Goal: Task Accomplishment & Management: Complete application form

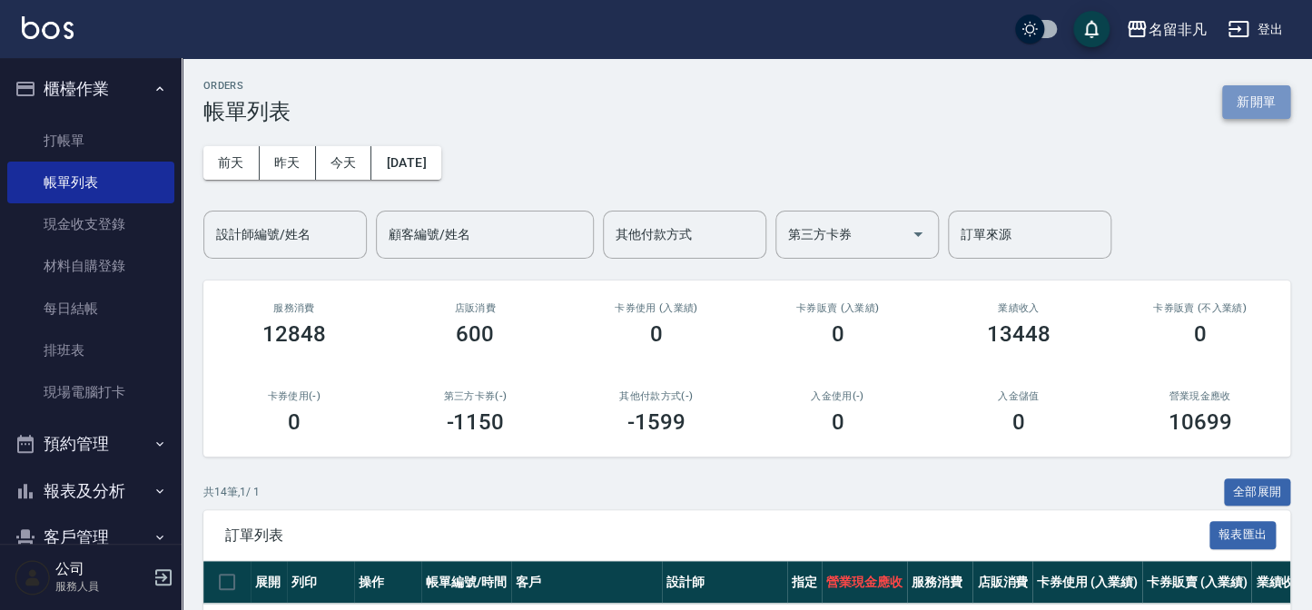
click at [1241, 94] on button "新開單" at bounding box center [1256, 102] width 68 height 34
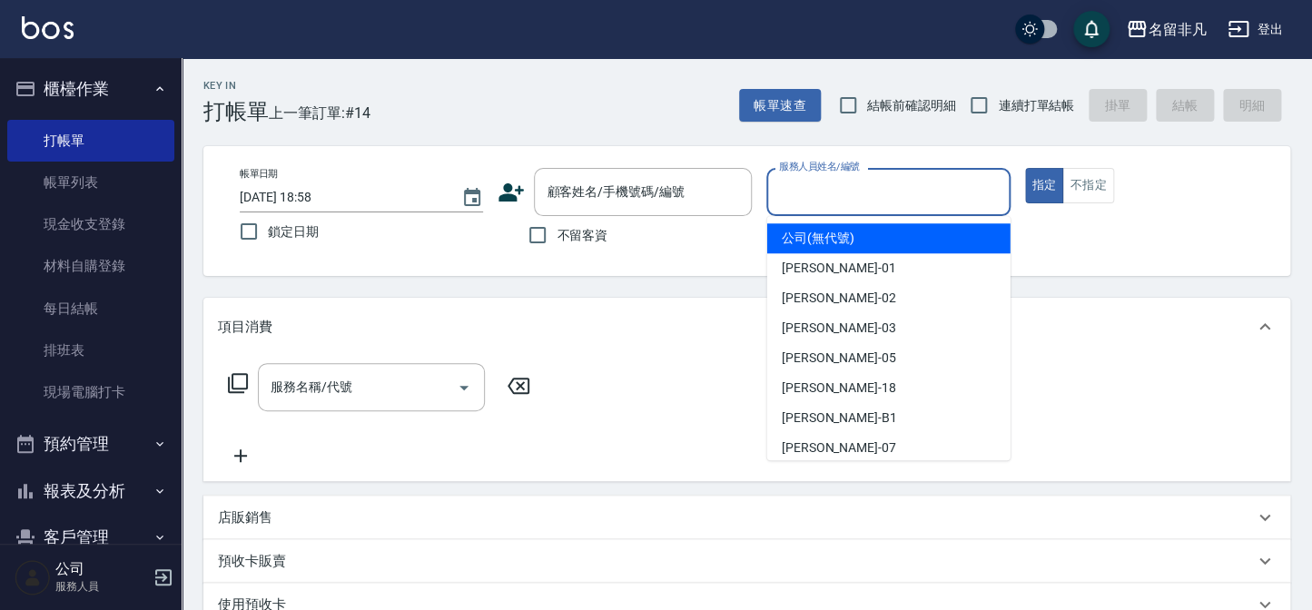
click at [952, 203] on input "服務人員姓名/編號" at bounding box center [888, 192] width 227 height 32
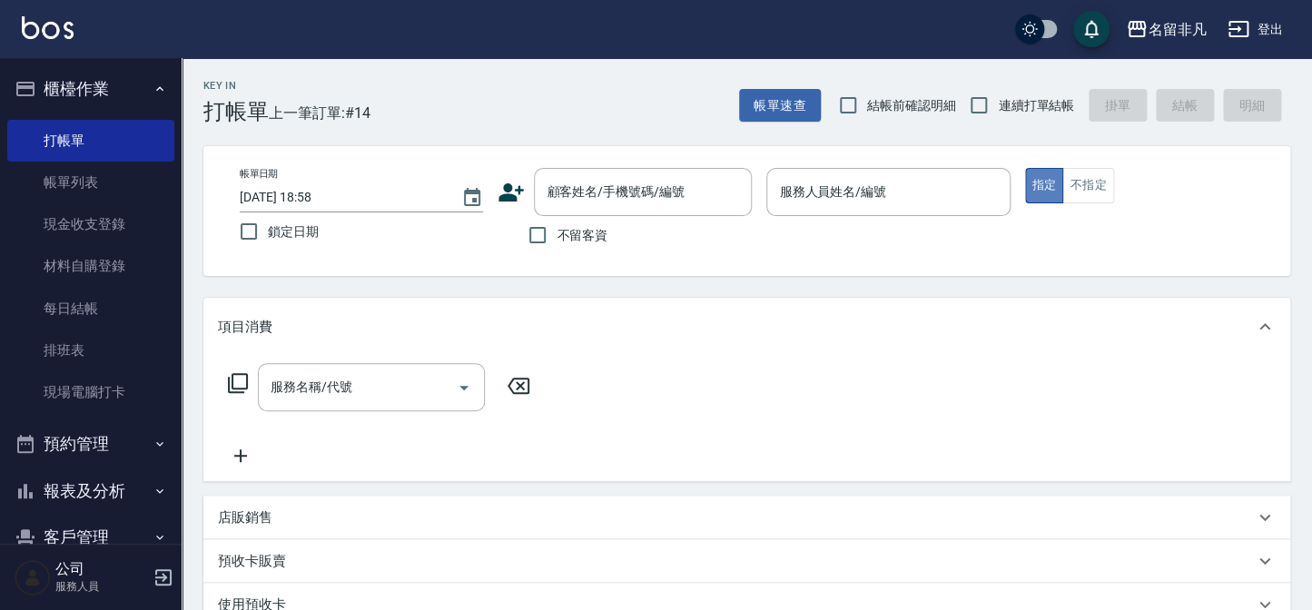
click at [1044, 173] on button "指定" at bounding box center [1044, 185] width 39 height 35
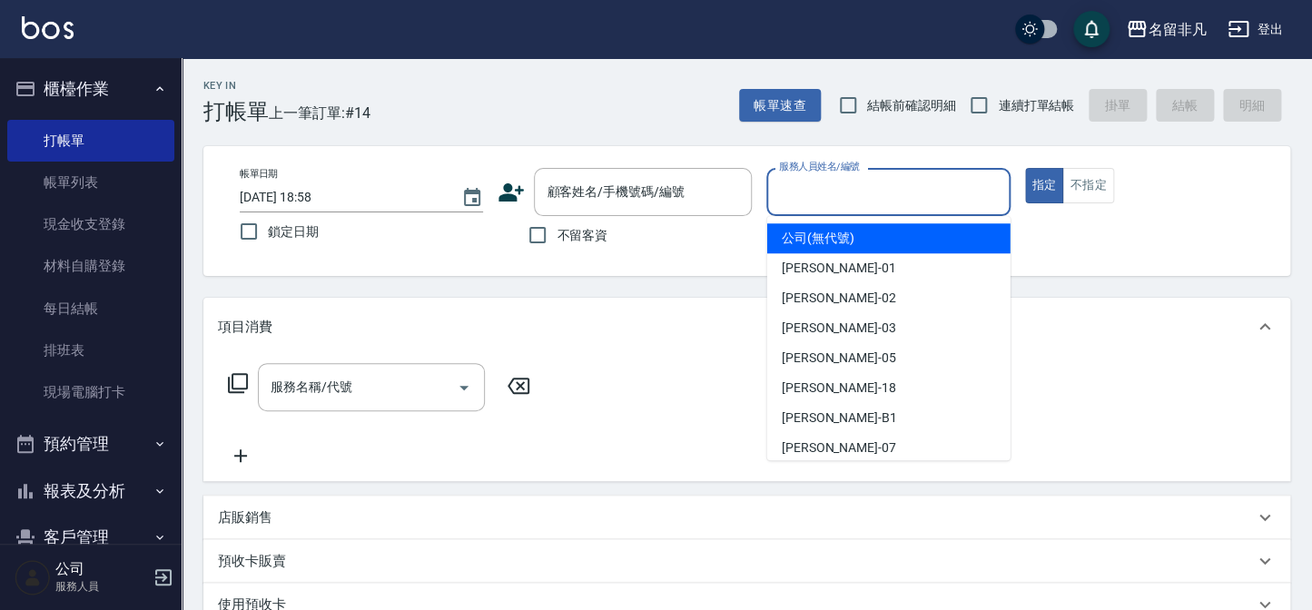
click at [875, 193] on input "服務人員姓名/編號" at bounding box center [888, 192] width 227 height 32
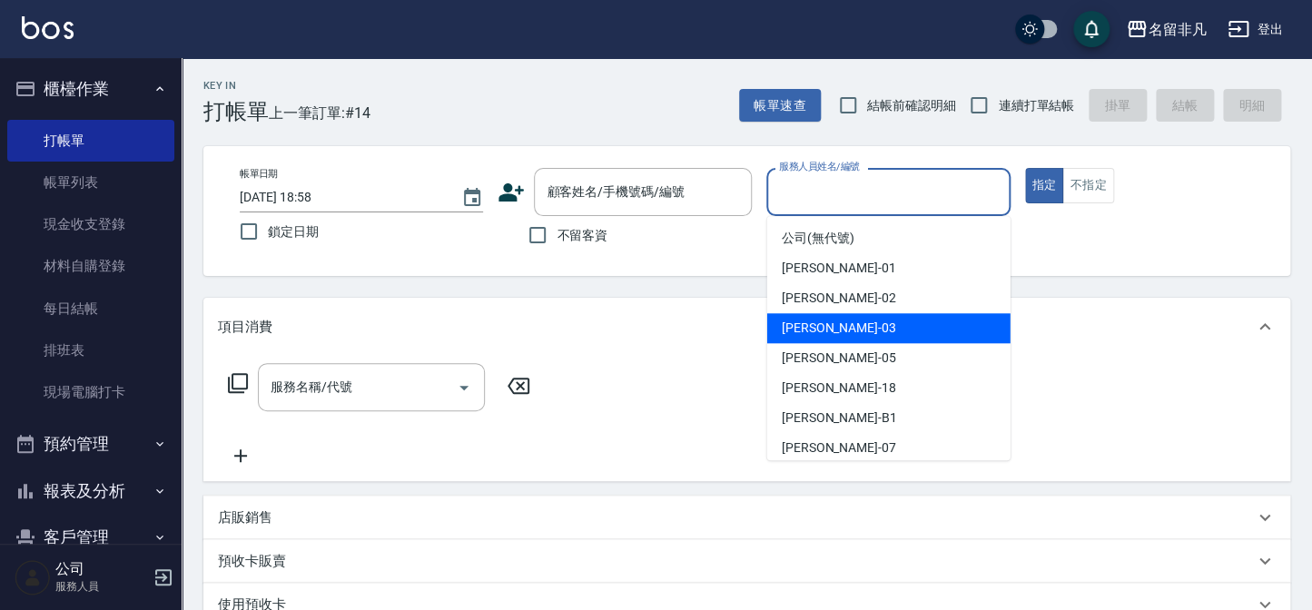
click at [866, 330] on div "[PERSON_NAME] -03" at bounding box center [888, 328] width 243 height 30
type input "[PERSON_NAME]-03"
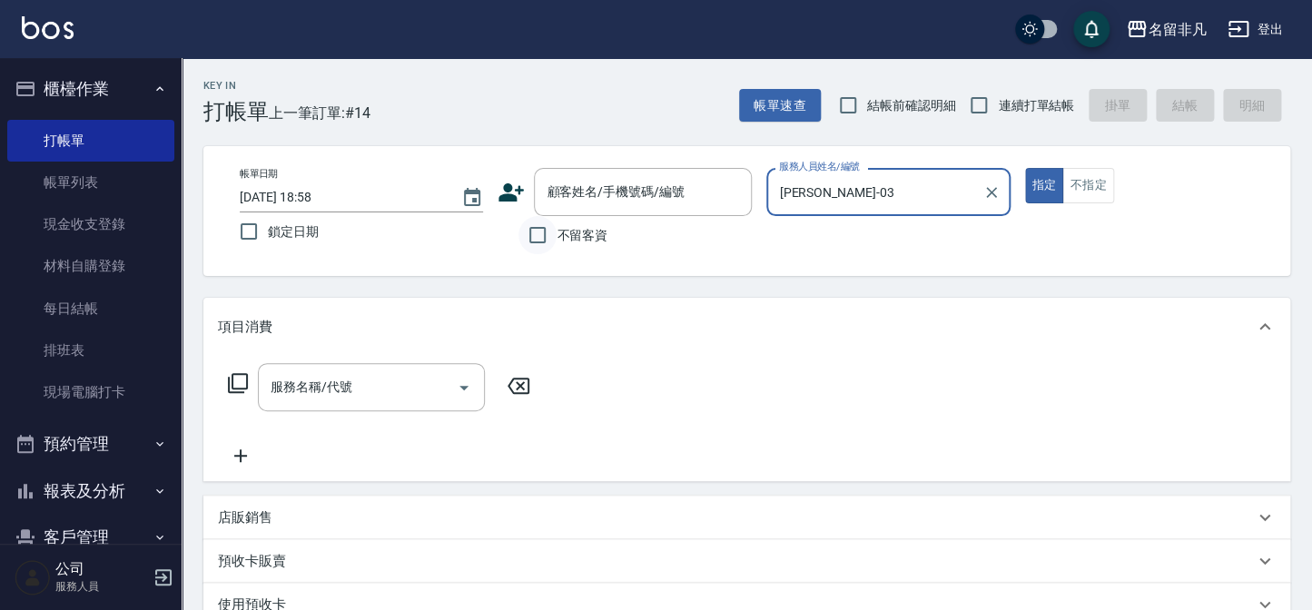
click at [540, 237] on input "不留客資" at bounding box center [538, 235] width 38 height 38
checkbox input "true"
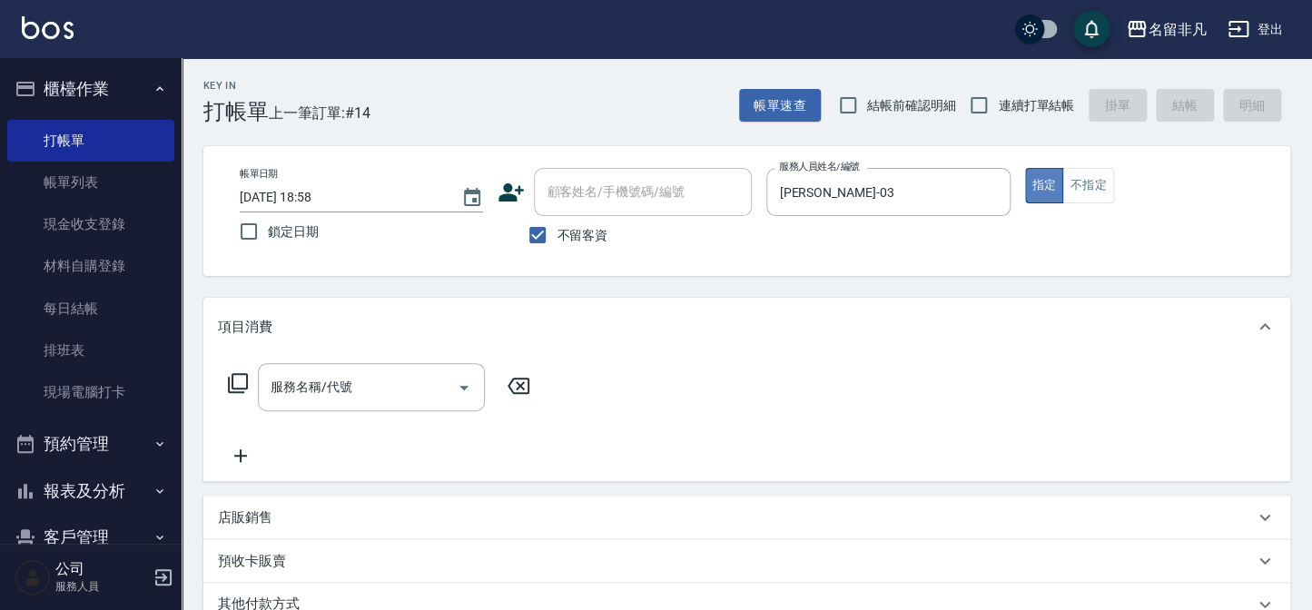
click at [1041, 180] on button "指定" at bounding box center [1044, 185] width 39 height 35
click at [236, 378] on icon at bounding box center [238, 383] width 22 height 22
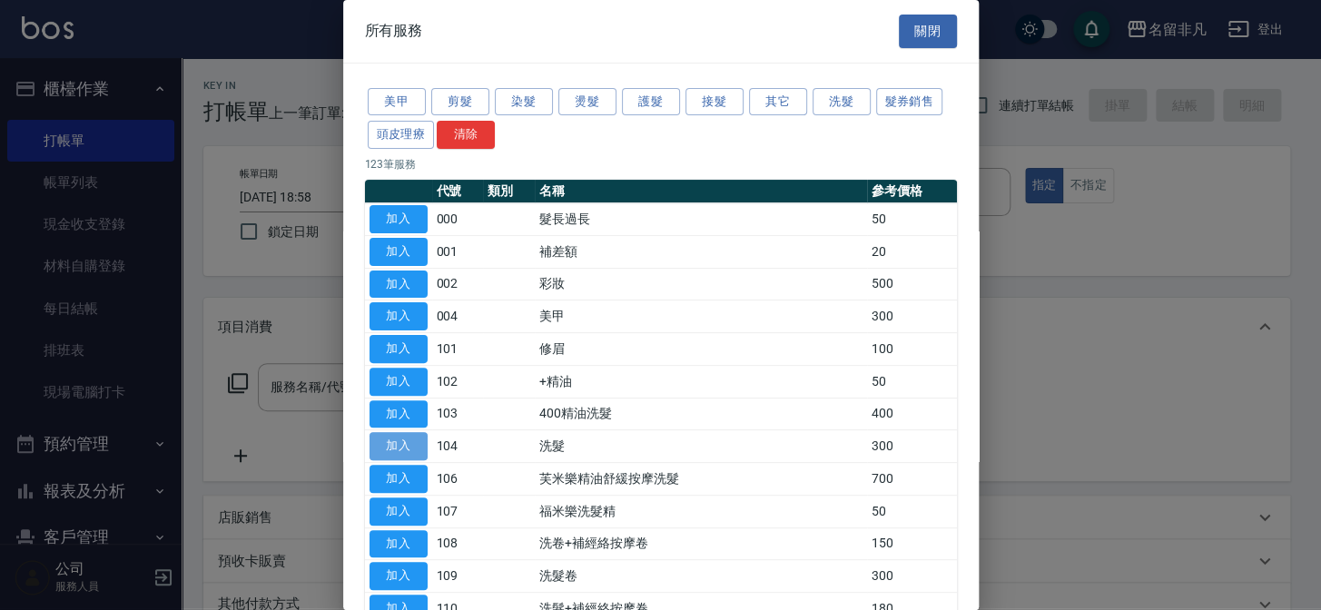
click at [398, 437] on button "加入" at bounding box center [399, 446] width 58 height 28
type input "洗髮(104)"
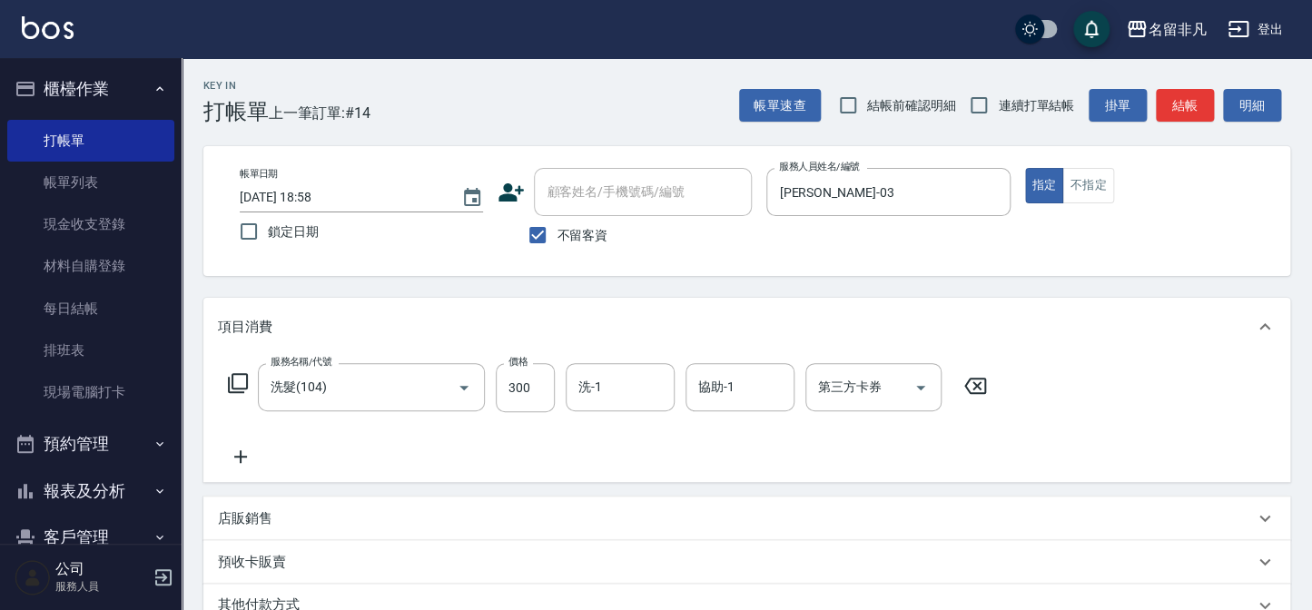
click at [245, 457] on icon at bounding box center [240, 456] width 13 height 13
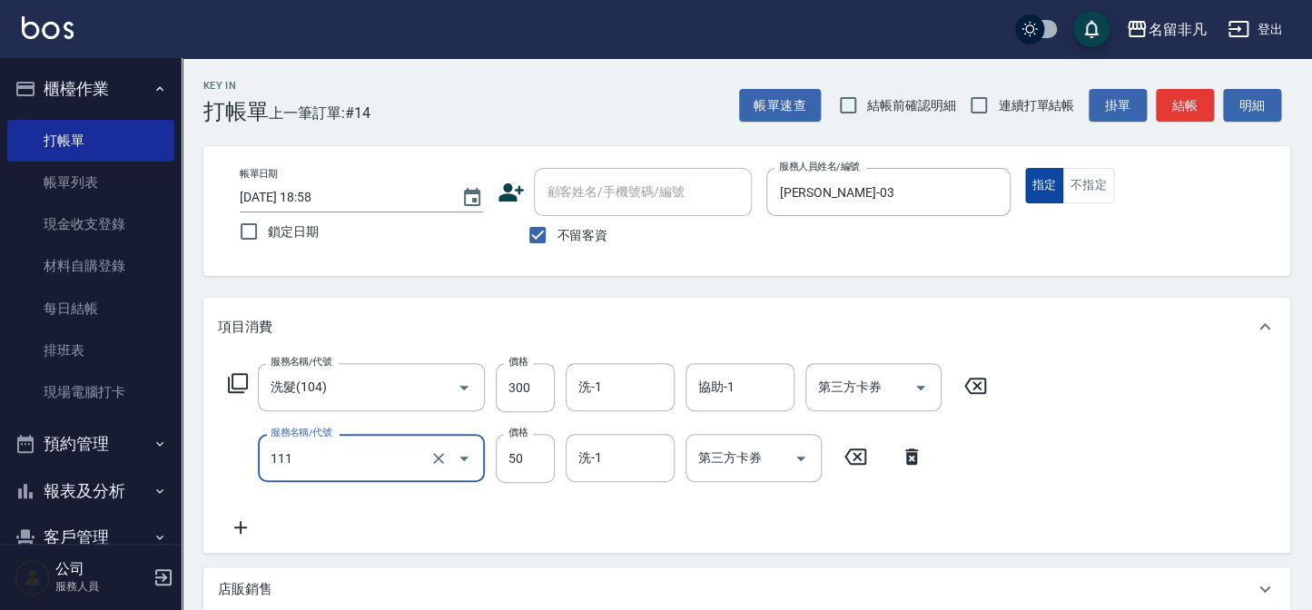
type input "上捲(111)"
click at [1047, 191] on button "指定" at bounding box center [1044, 185] width 39 height 35
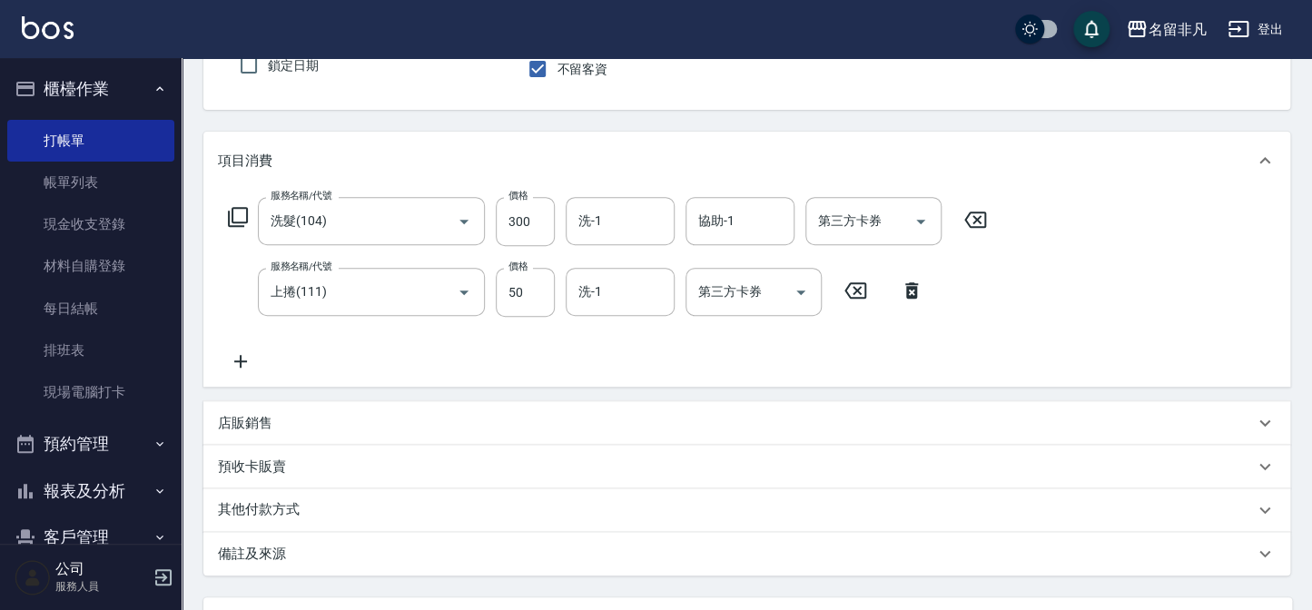
scroll to position [85, 0]
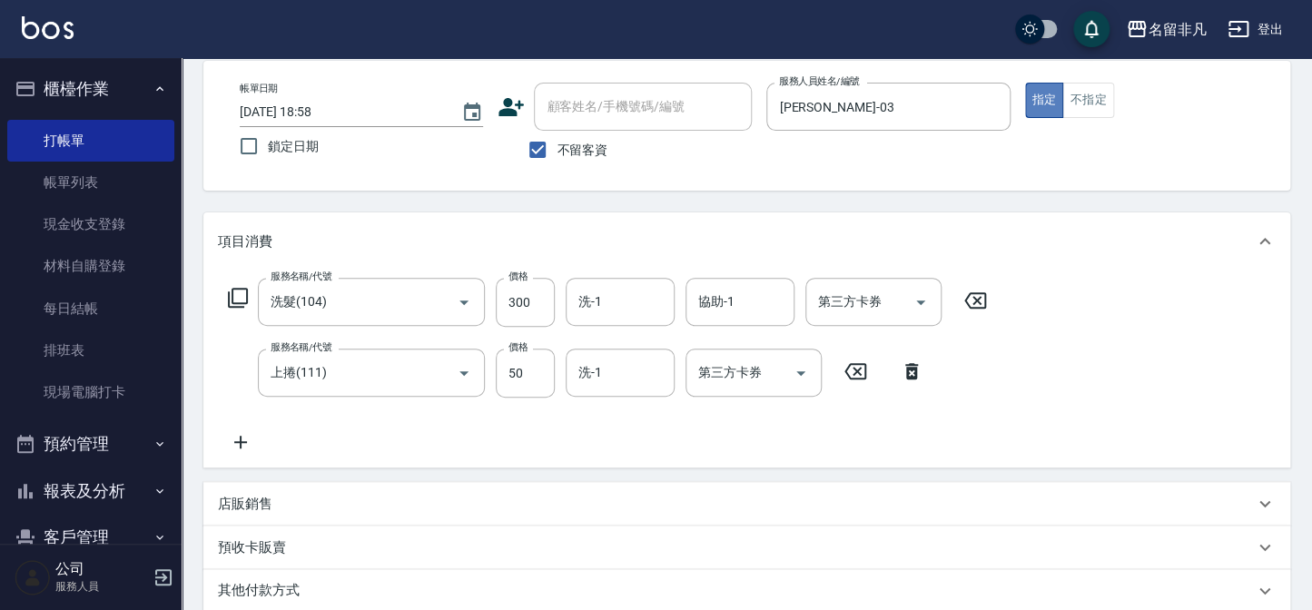
click at [1053, 104] on button "指定" at bounding box center [1044, 100] width 39 height 35
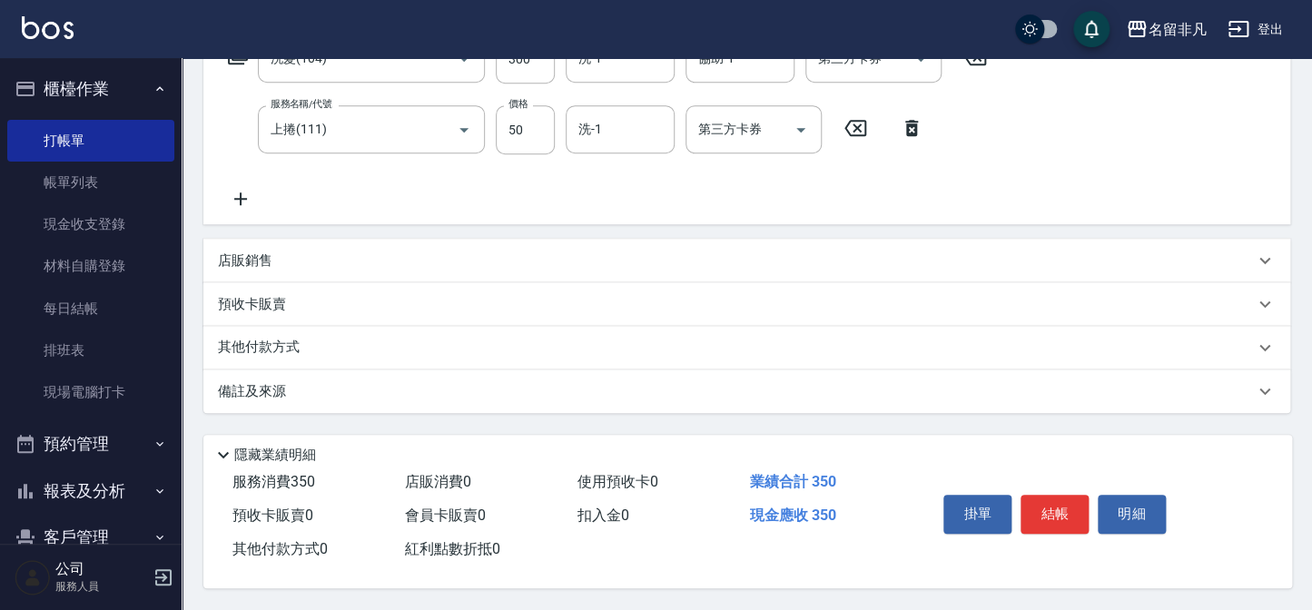
scroll to position [333, 0]
click at [1046, 515] on button "結帳" at bounding box center [1055, 514] width 68 height 38
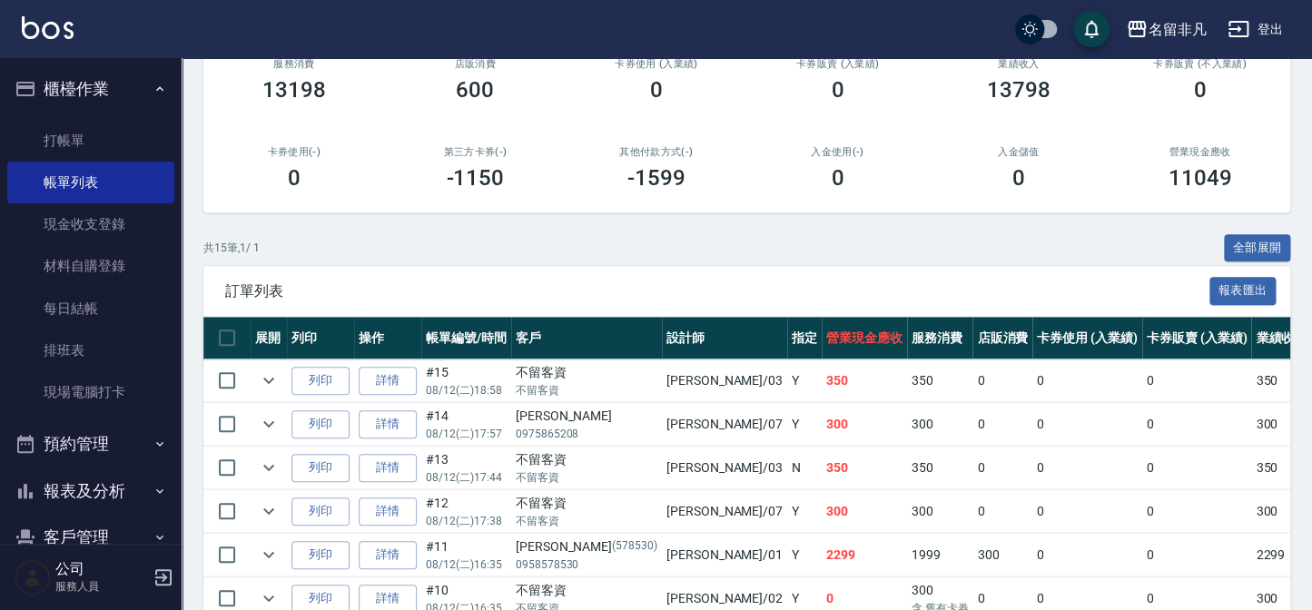
scroll to position [247, 0]
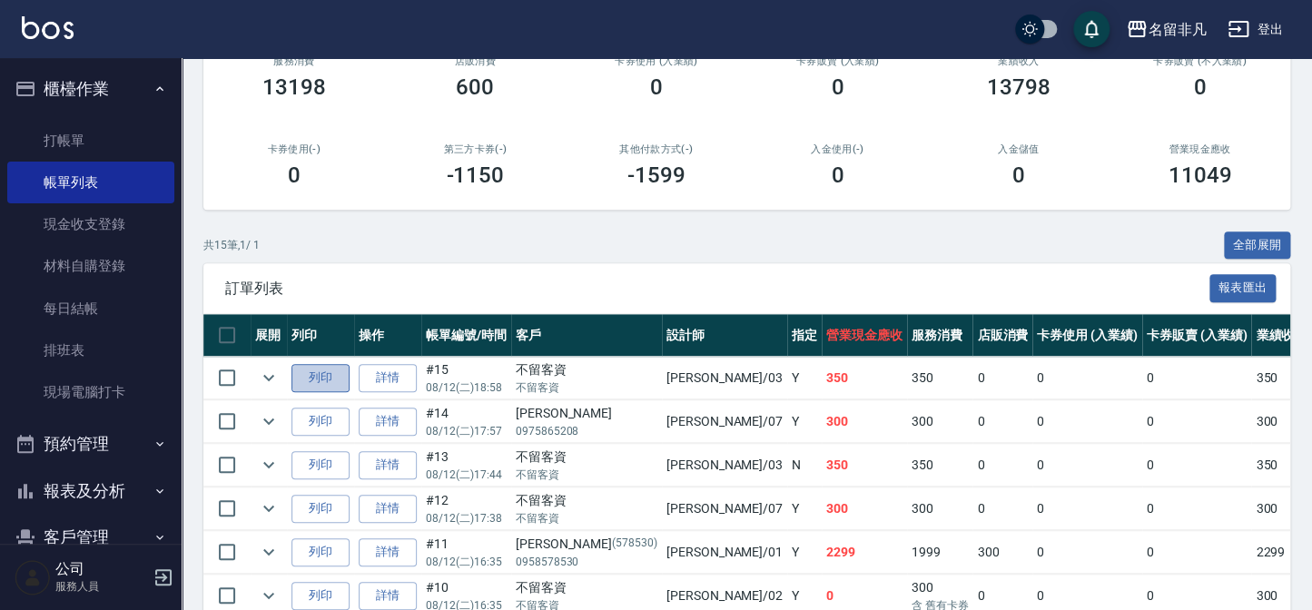
click at [323, 373] on button "列印" at bounding box center [321, 378] width 58 height 28
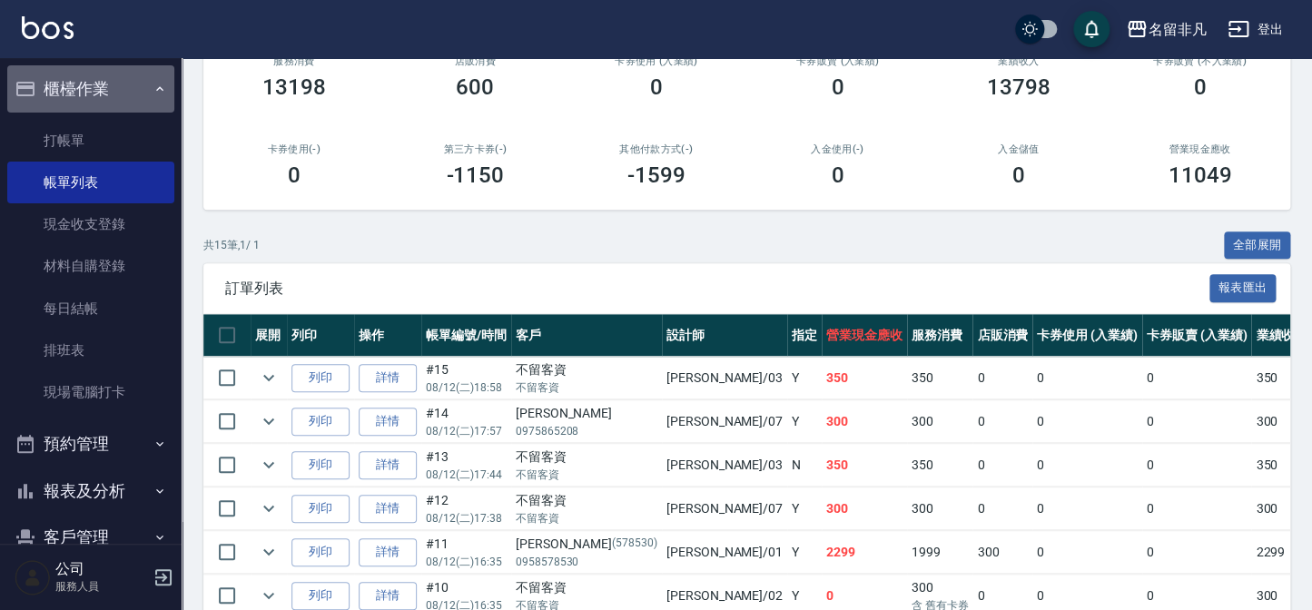
click at [114, 78] on button "櫃檯作業" at bounding box center [90, 88] width 167 height 47
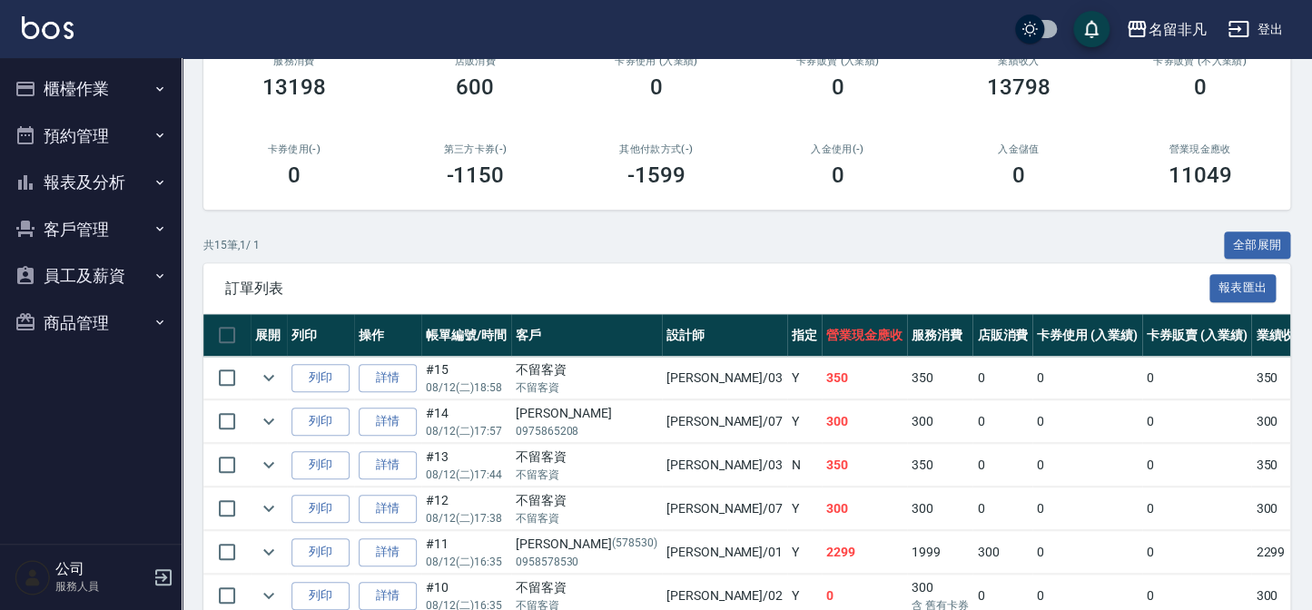
click at [89, 167] on button "報表及分析" at bounding box center [90, 182] width 167 height 47
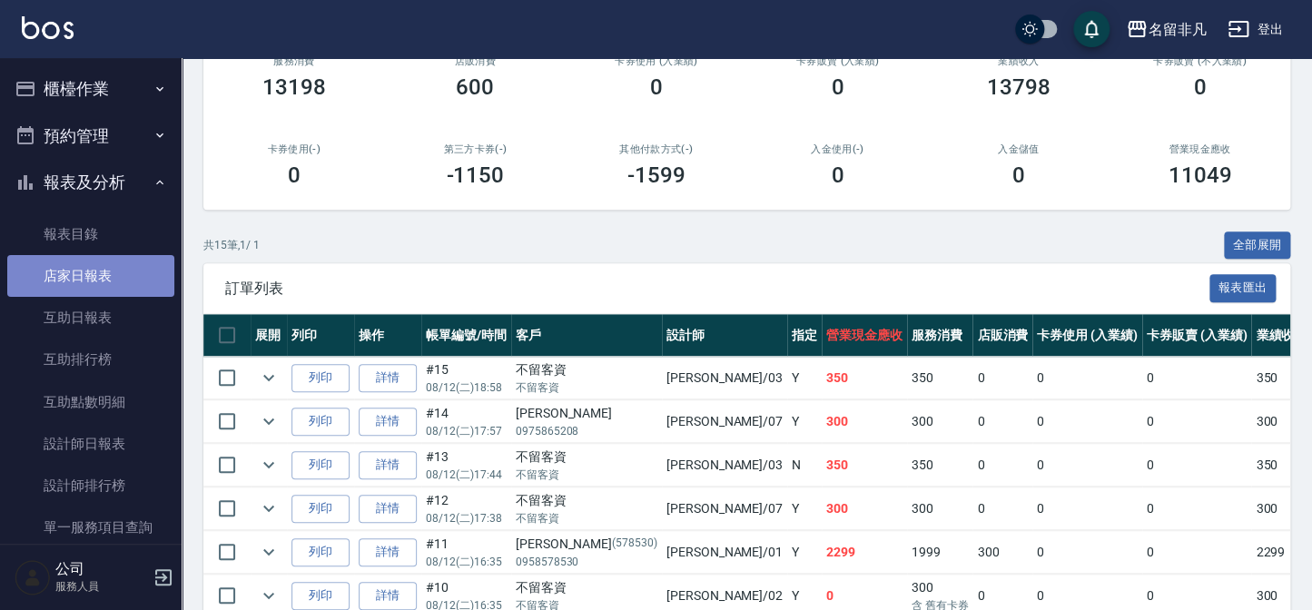
drag, startPoint x: 91, startPoint y: 272, endPoint x: 119, endPoint y: 272, distance: 28.2
click at [91, 272] on link "店家日報表" at bounding box center [90, 276] width 167 height 42
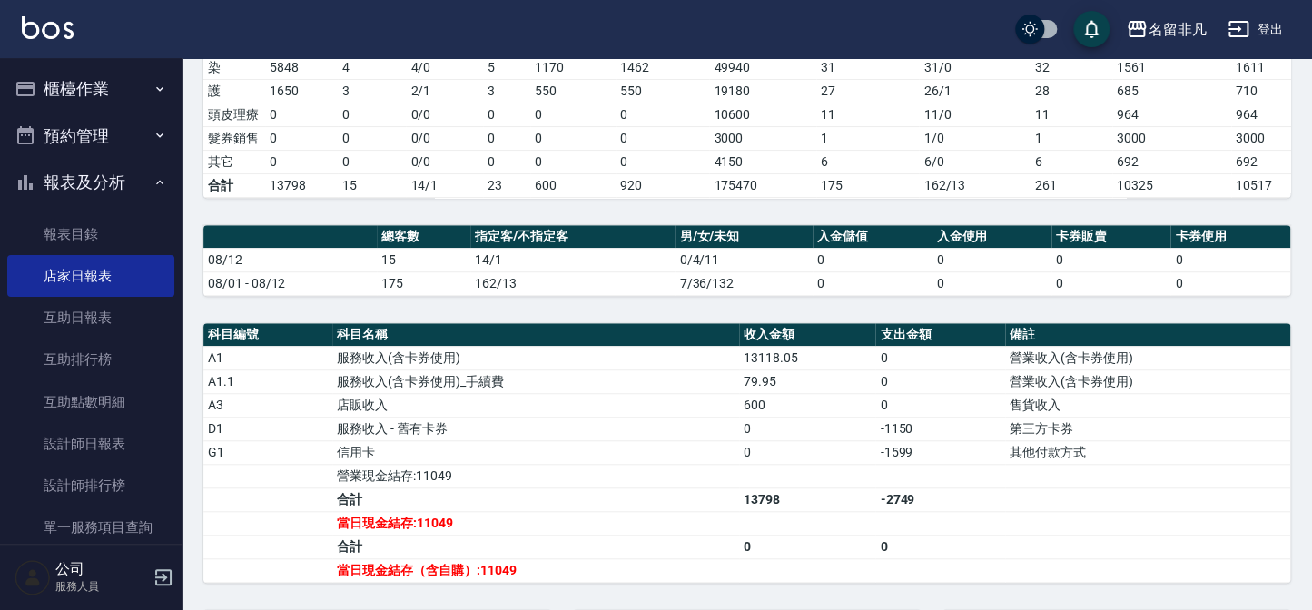
scroll to position [330, 0]
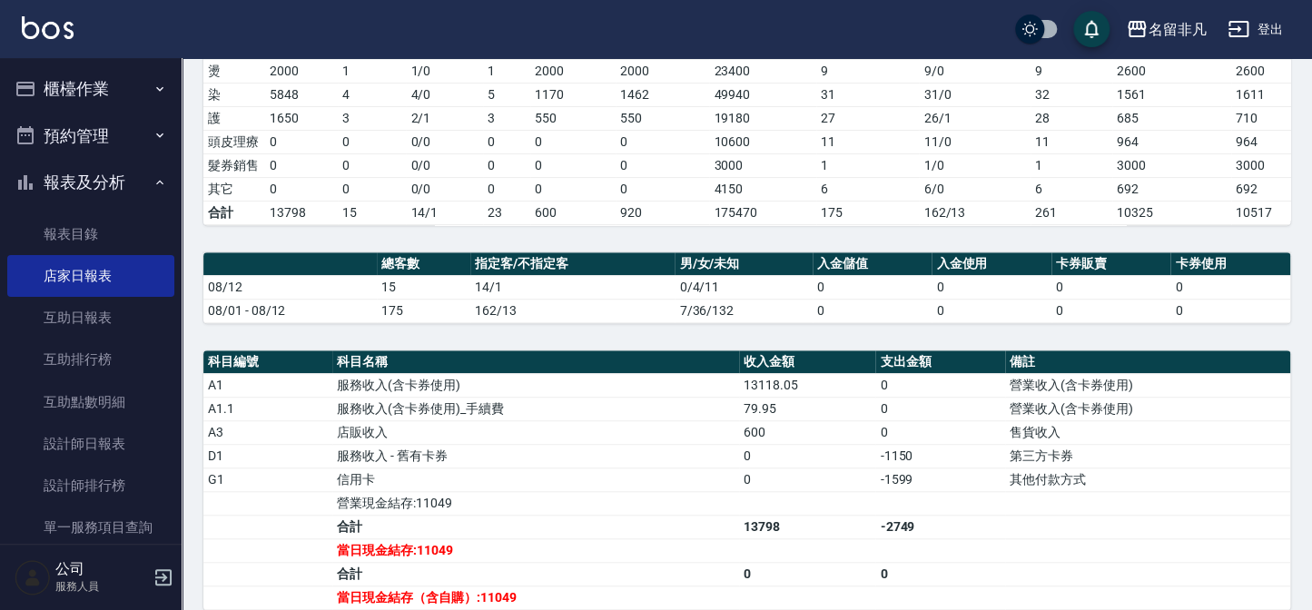
click at [86, 82] on button "櫃檯作業" at bounding box center [90, 88] width 167 height 47
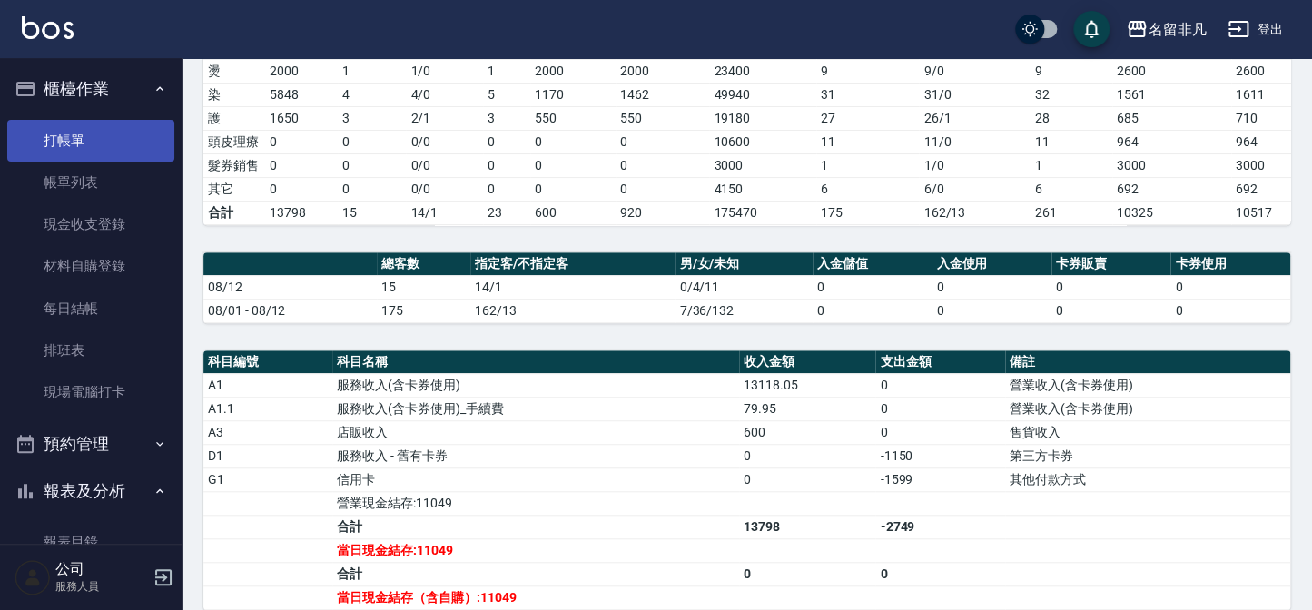
click at [87, 141] on link "打帳單" at bounding box center [90, 141] width 167 height 42
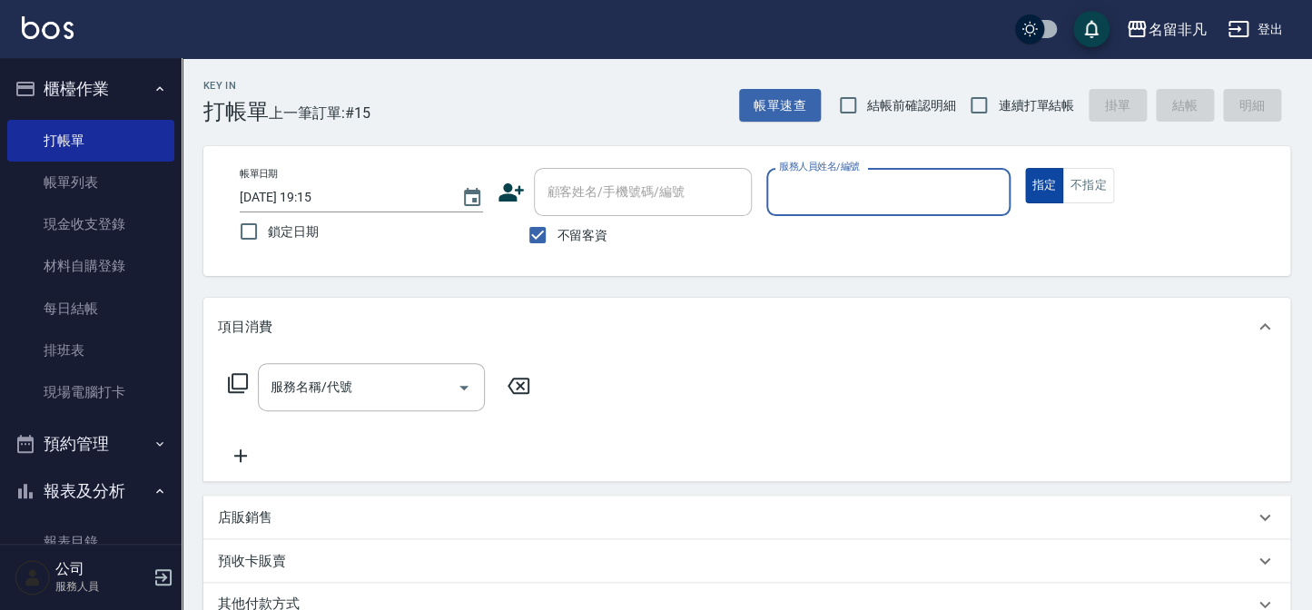
click at [1026, 191] on button "指定" at bounding box center [1044, 185] width 39 height 35
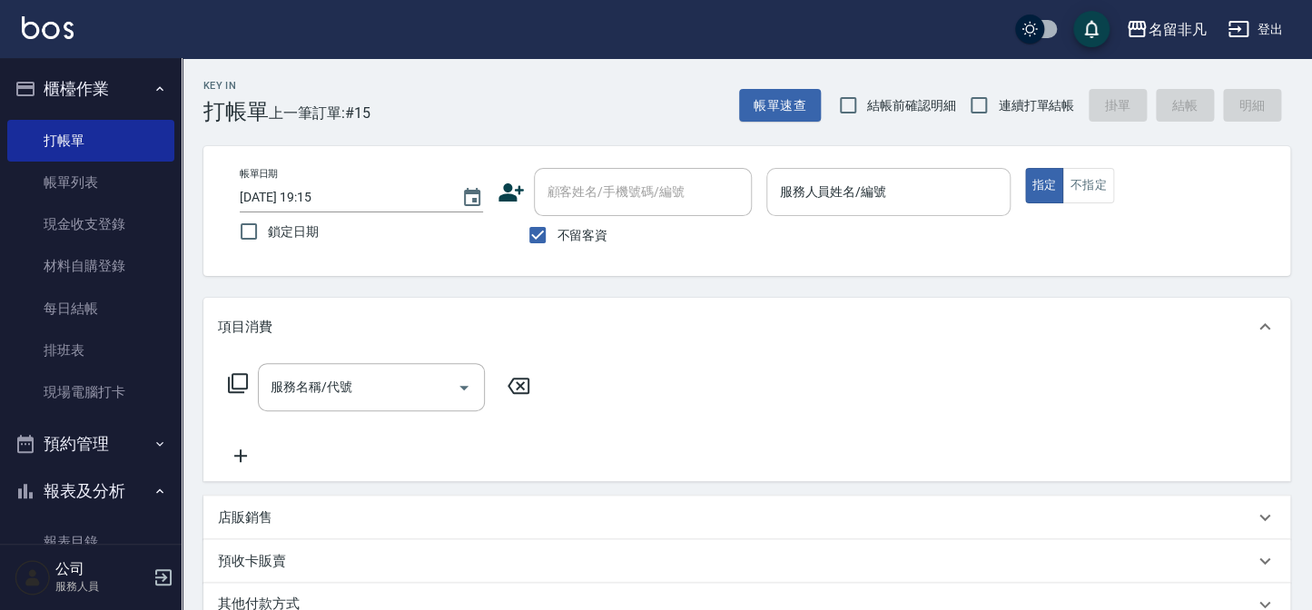
click at [904, 192] on input "服務人員姓名/編號" at bounding box center [888, 192] width 227 height 32
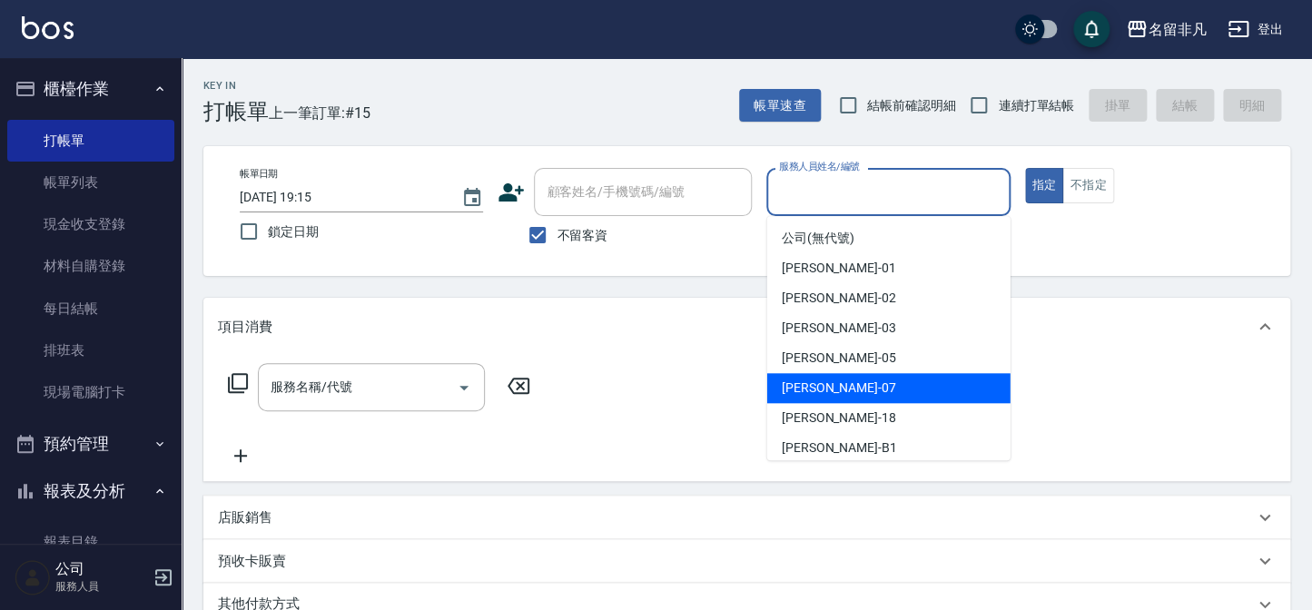
drag, startPoint x: 849, startPoint y: 383, endPoint x: 816, endPoint y: 371, distance: 35.6
click at [849, 382] on div "[PERSON_NAME]-07" at bounding box center [888, 388] width 243 height 30
type input "[PERSON_NAME]-07"
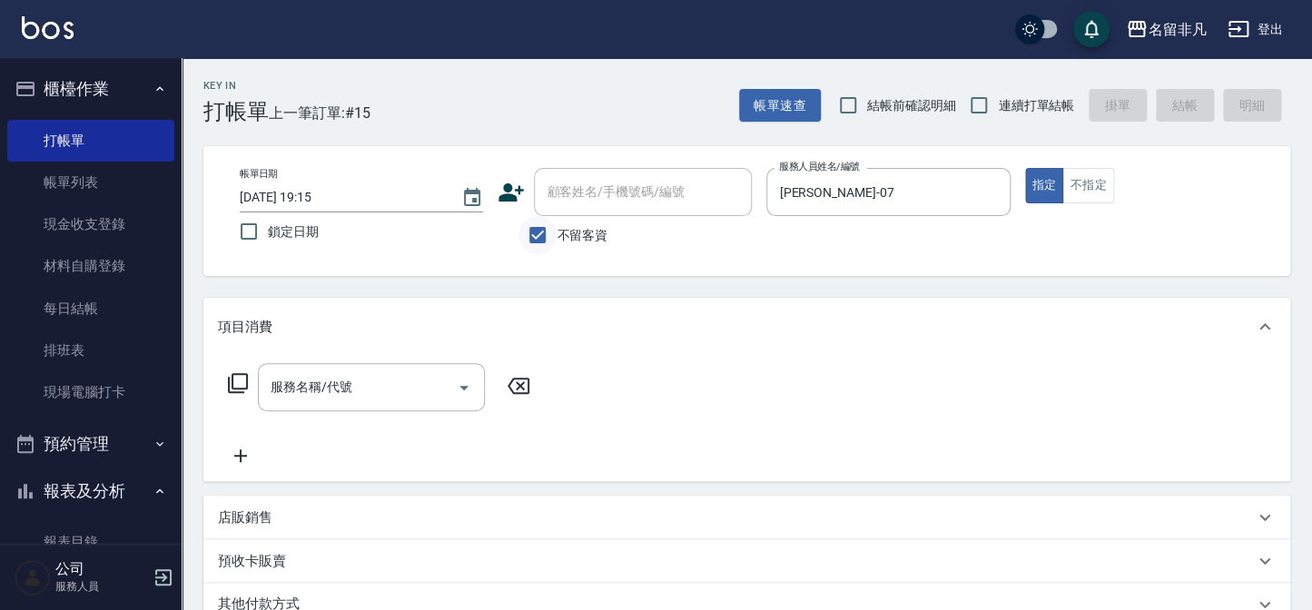
click at [543, 234] on input "不留客資" at bounding box center [538, 235] width 38 height 38
checkbox input "false"
click at [566, 193] on input "顧客姓名/手機號碼/編號" at bounding box center [629, 192] width 174 height 32
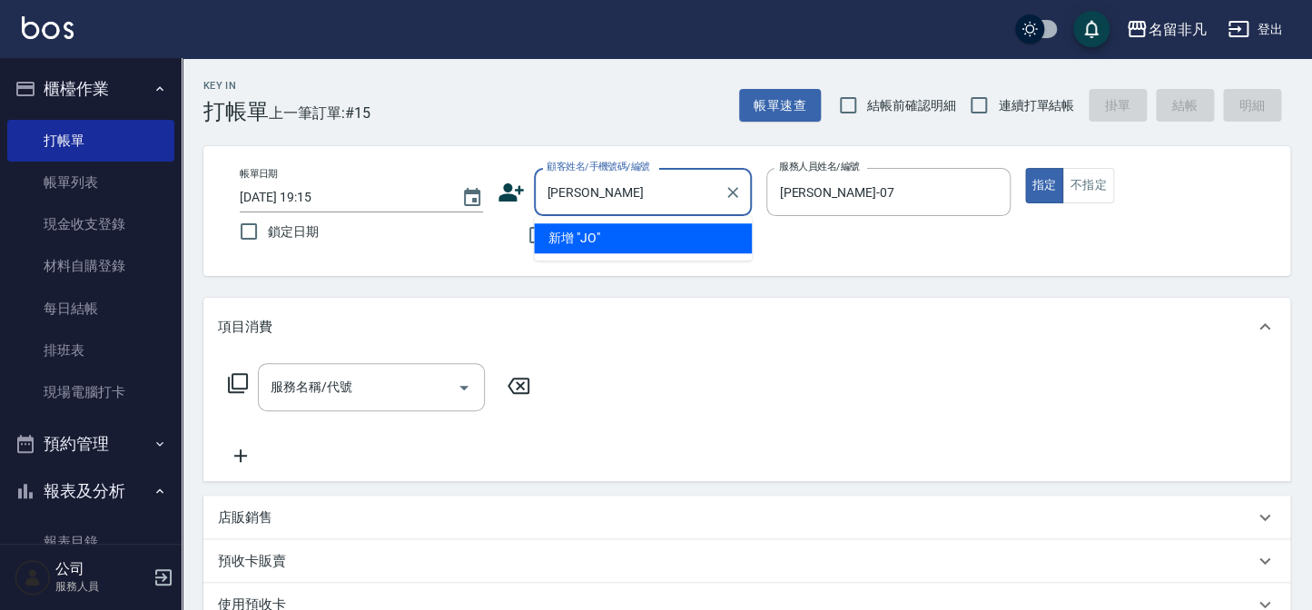
type input "J"
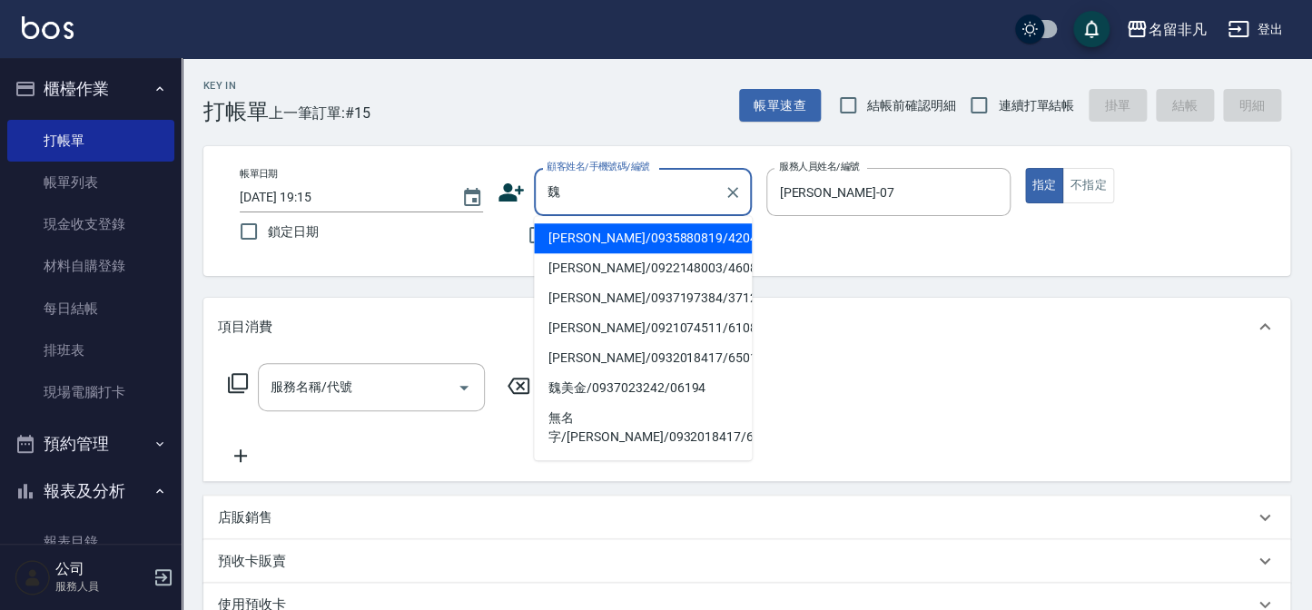
click at [633, 245] on li "[PERSON_NAME]/0935880819/420429" at bounding box center [643, 238] width 218 height 30
type input "[PERSON_NAME]/0935880819/420429"
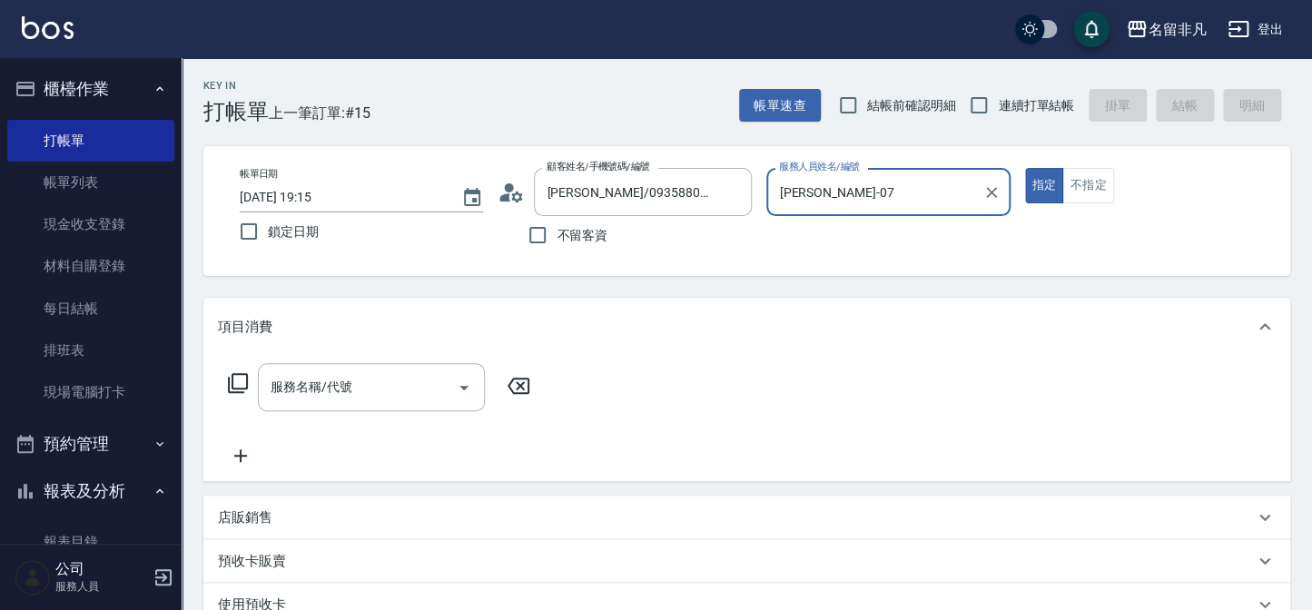
click at [237, 388] on icon at bounding box center [238, 383] width 20 height 20
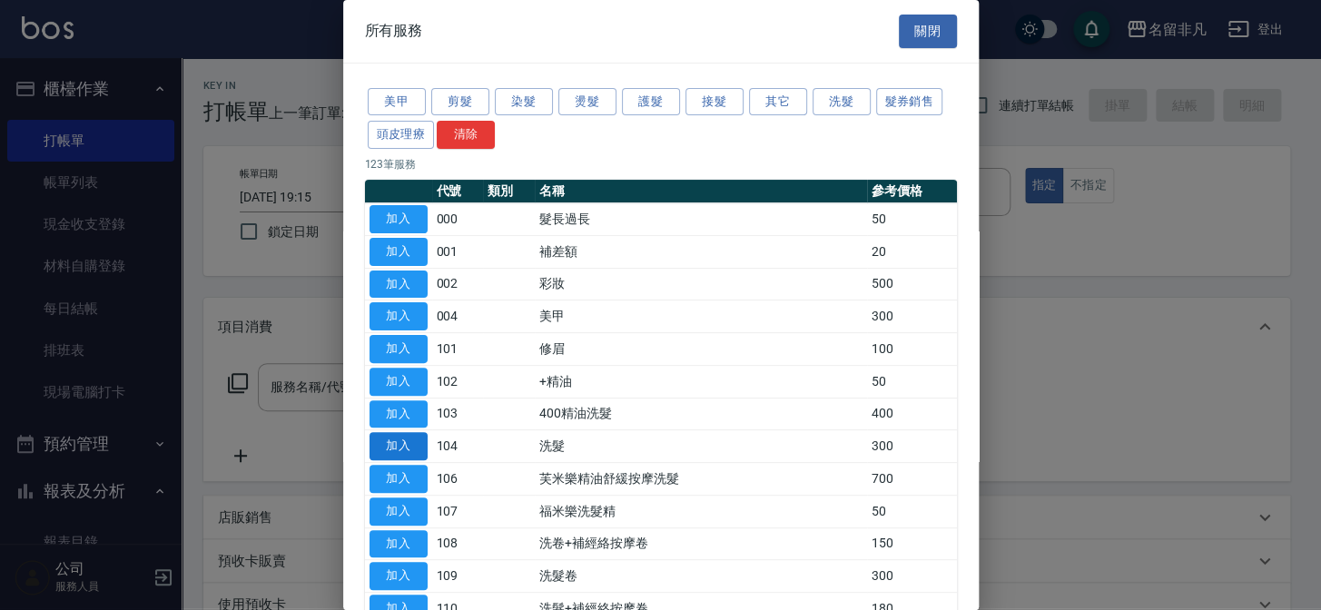
click at [395, 438] on button "加入" at bounding box center [399, 446] width 58 height 28
type input "洗髮(104)"
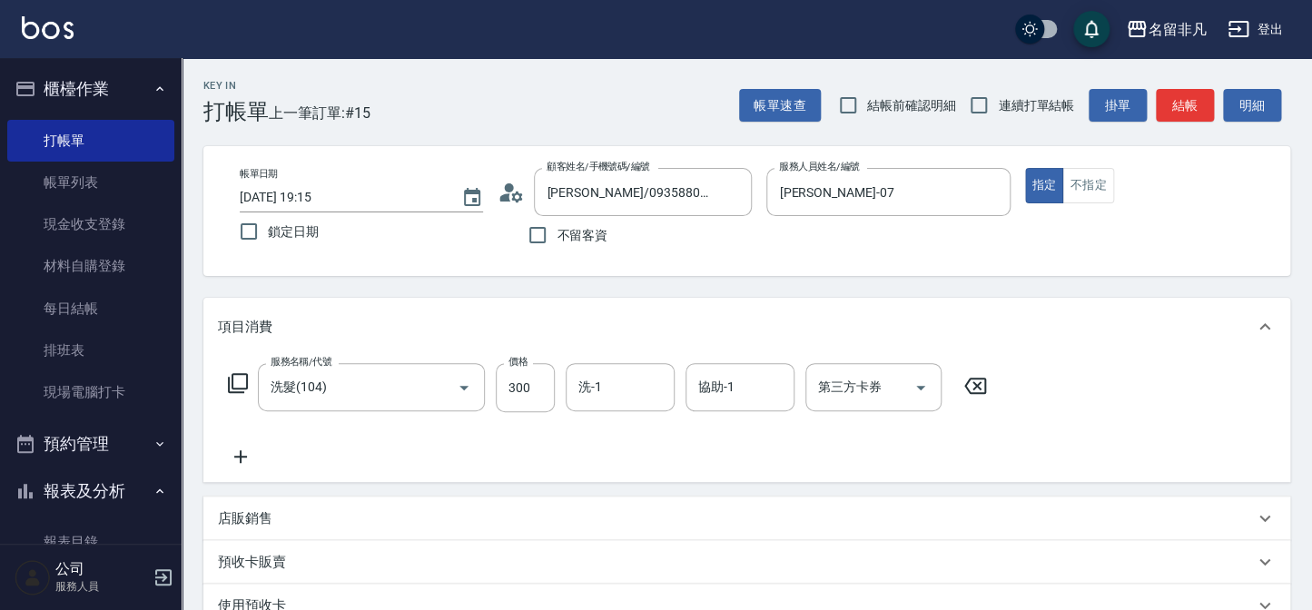
click at [239, 380] on icon at bounding box center [238, 383] width 22 height 22
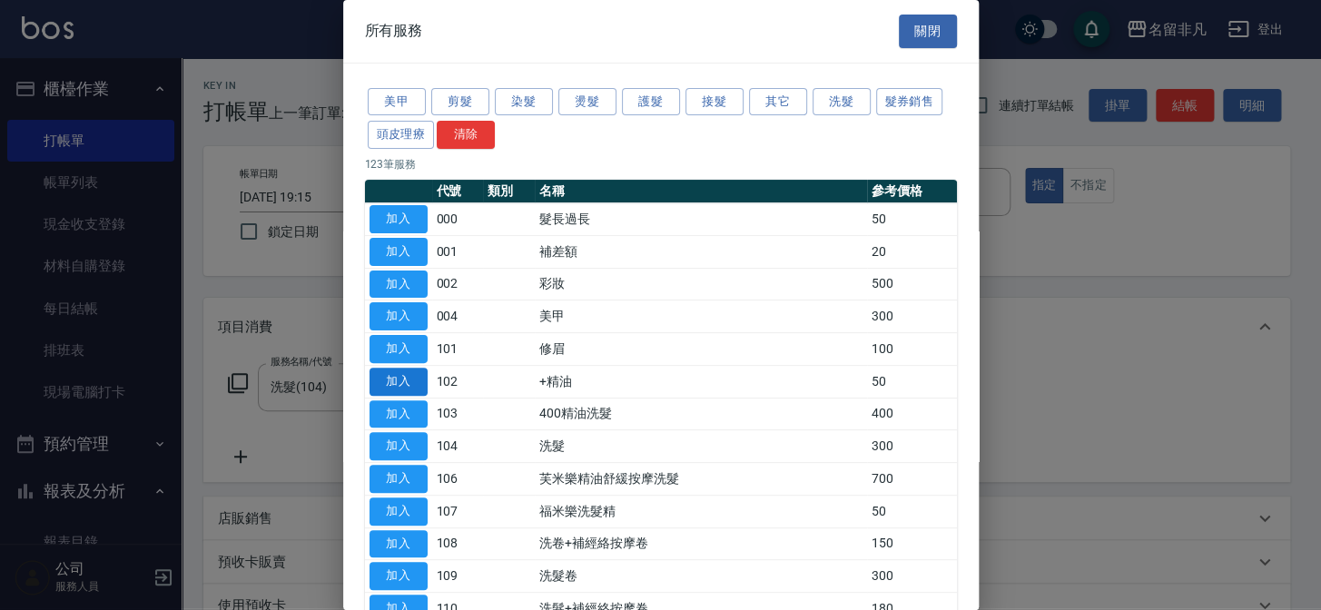
click at [400, 381] on button "加入" at bounding box center [399, 382] width 58 height 28
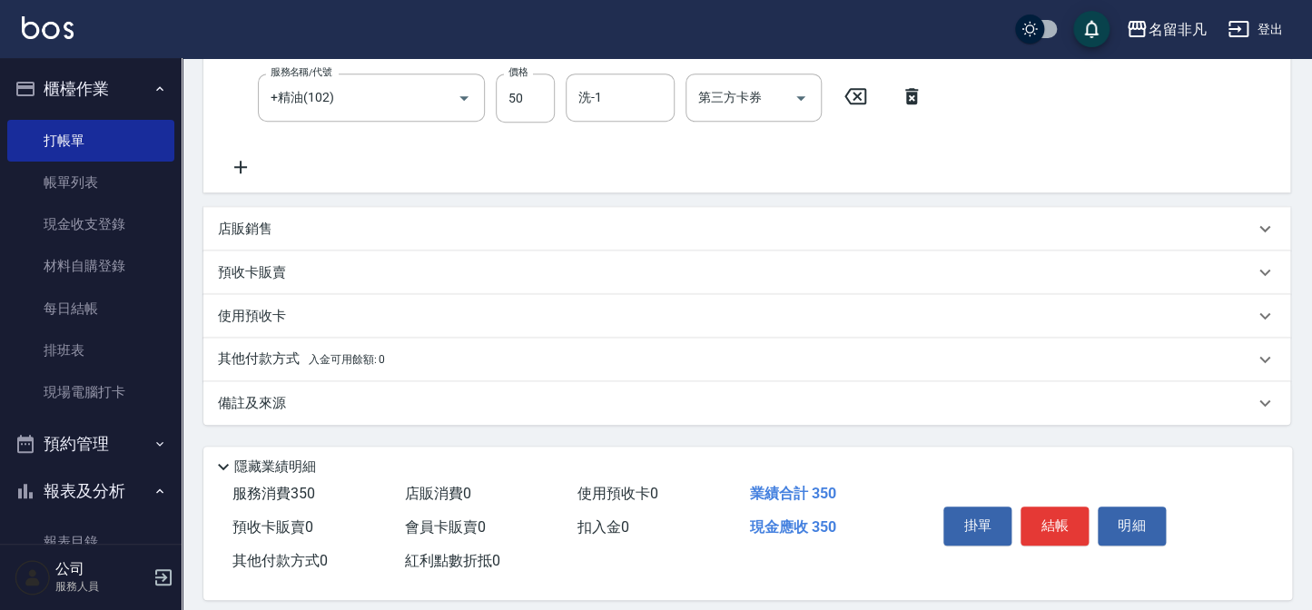
scroll to position [377, 0]
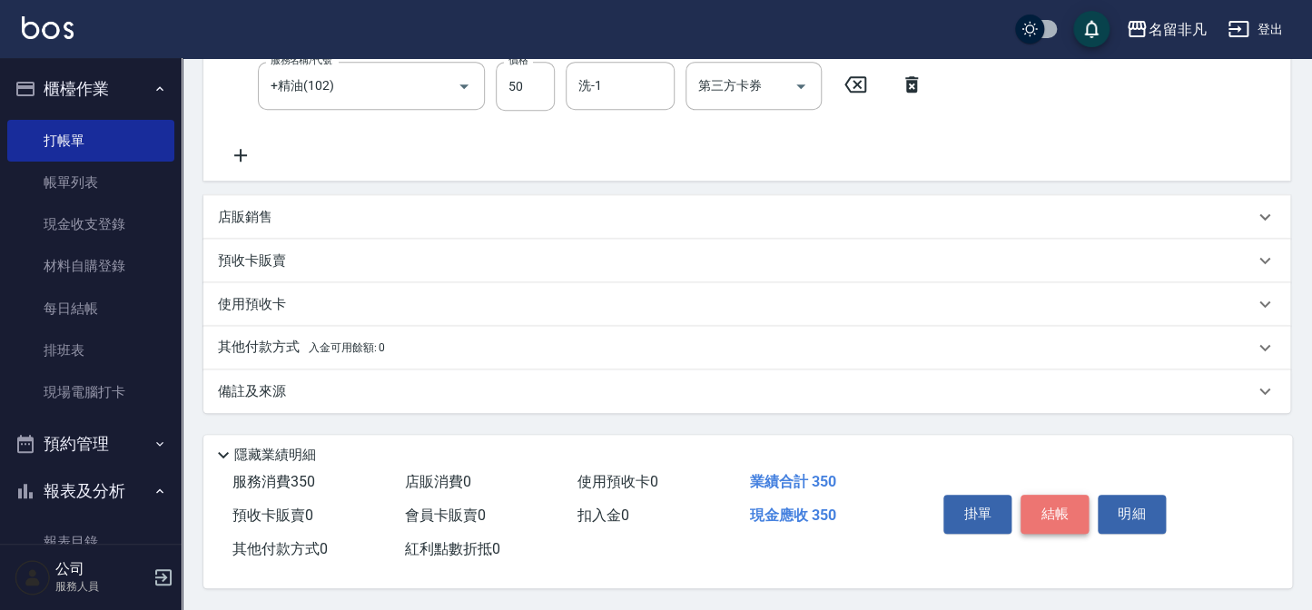
click at [1040, 503] on button "結帳" at bounding box center [1055, 514] width 68 height 38
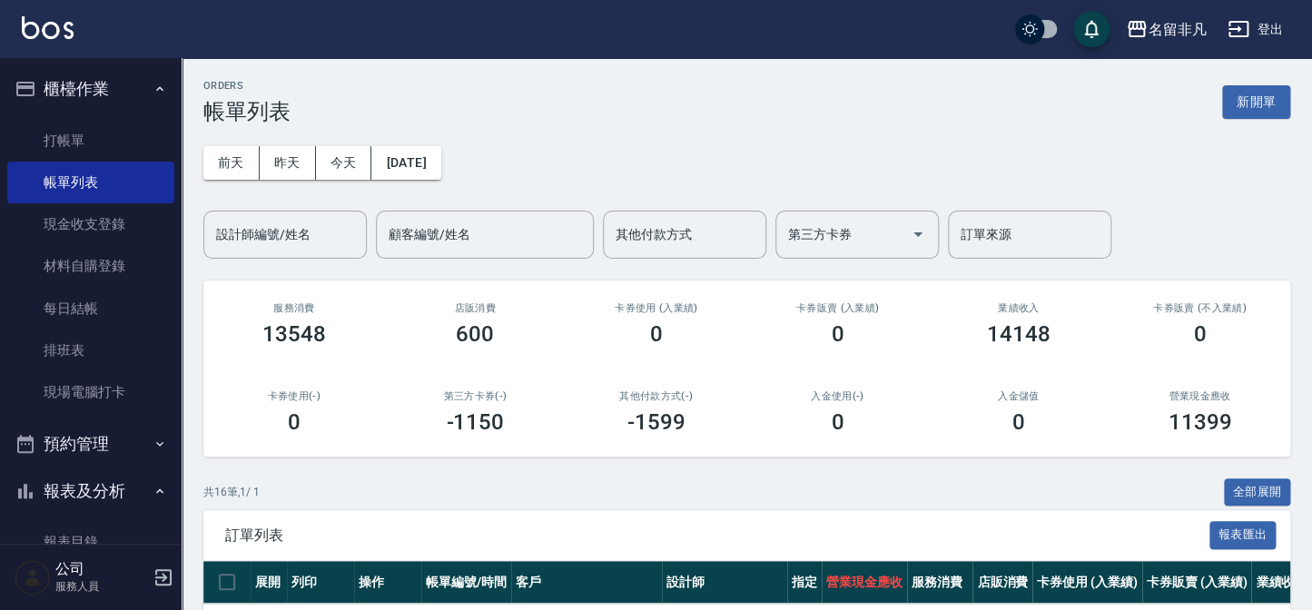
click at [100, 83] on button "櫃檯作業" at bounding box center [90, 88] width 167 height 47
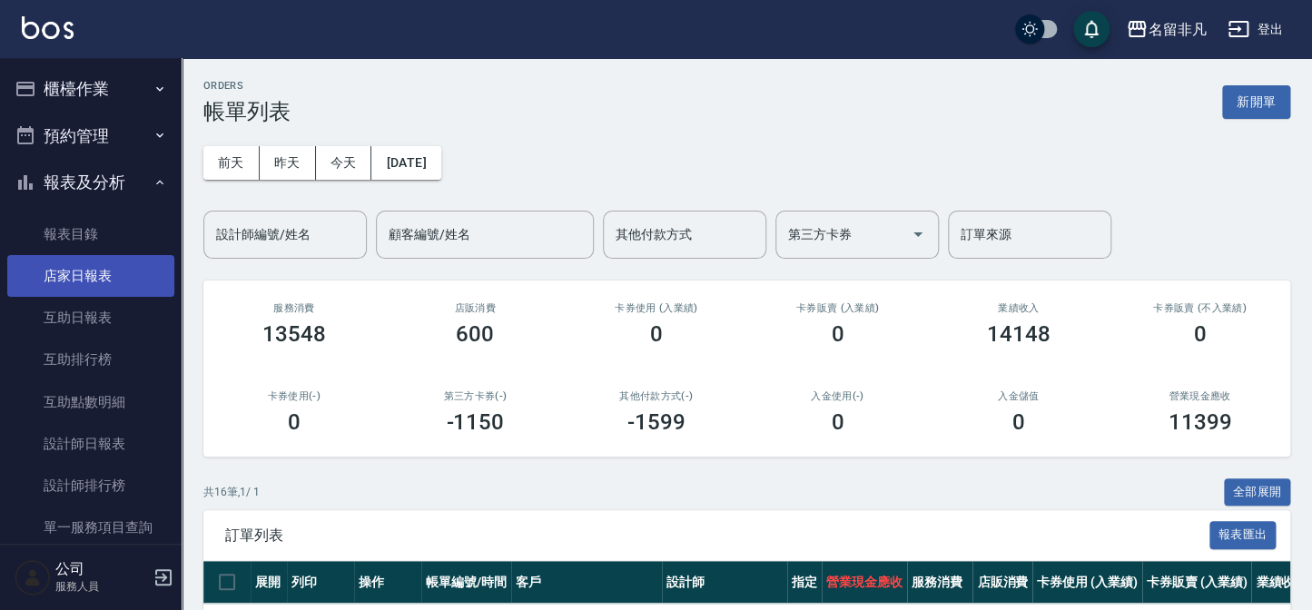
click at [74, 279] on link "店家日報表" at bounding box center [90, 276] width 167 height 42
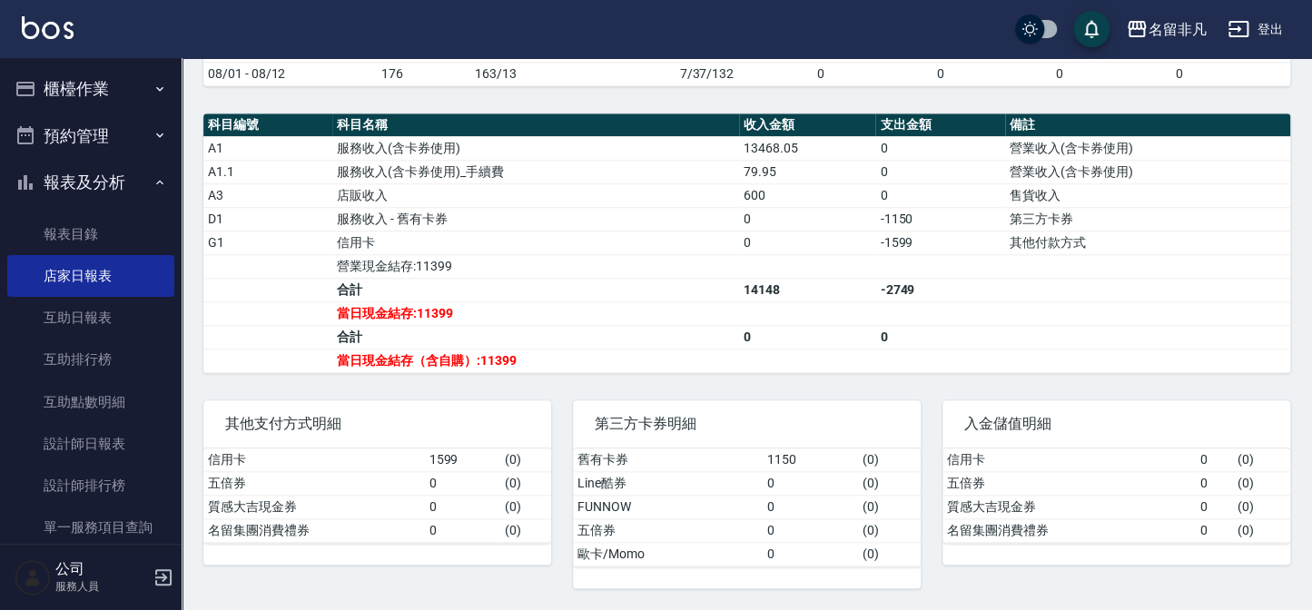
scroll to position [575, 0]
click at [45, 183] on button "報表及分析" at bounding box center [90, 182] width 167 height 47
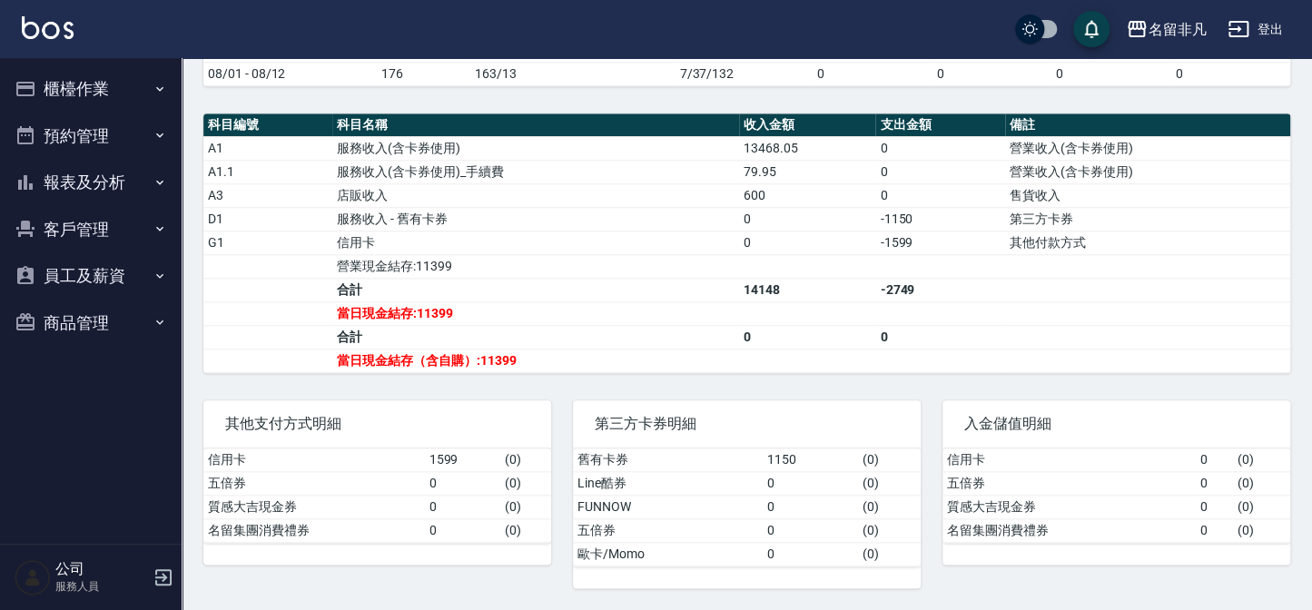
click at [82, 93] on button "櫃檯作業" at bounding box center [90, 88] width 167 height 47
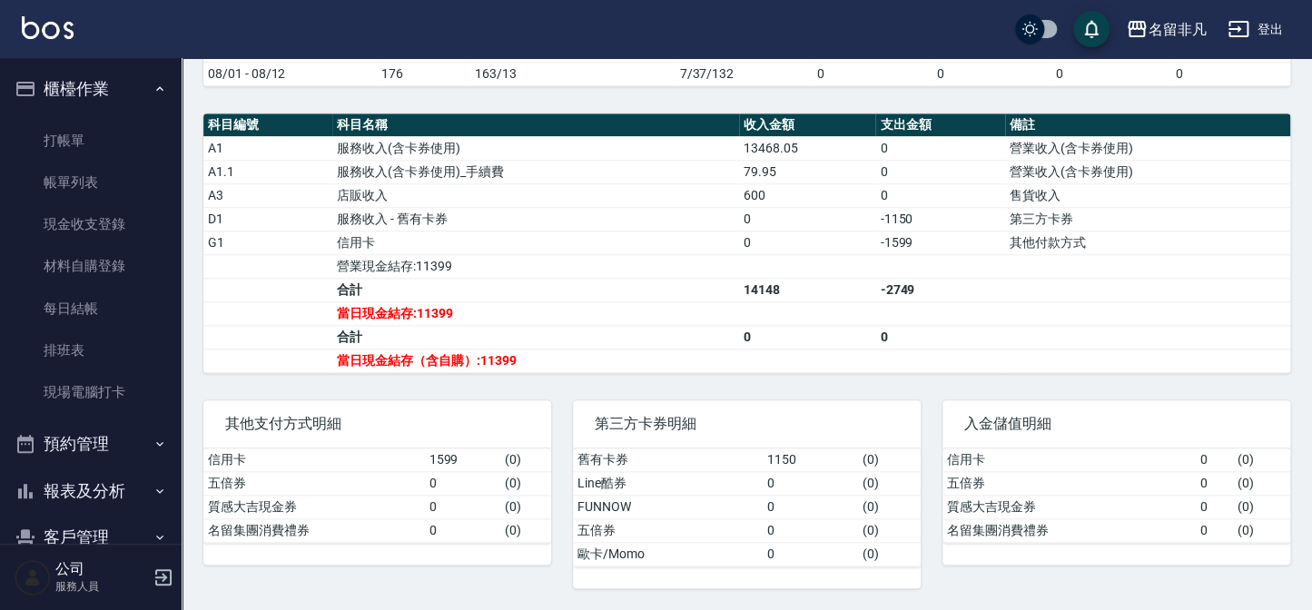
click at [65, 78] on button "櫃檯作業" at bounding box center [90, 88] width 167 height 47
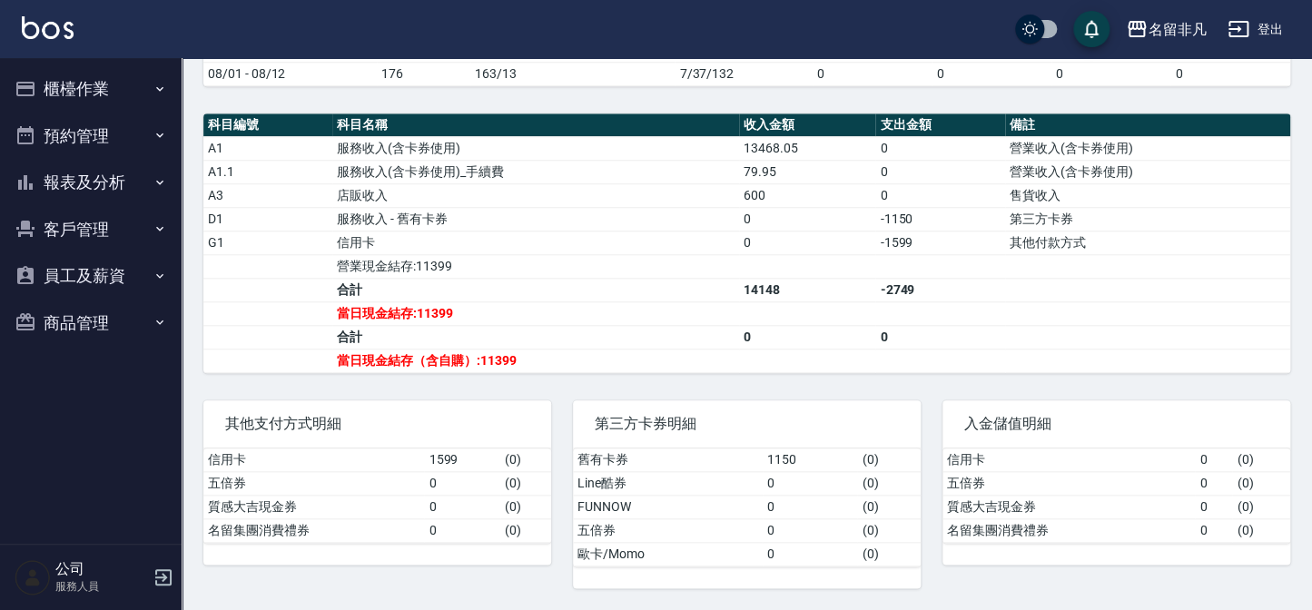
click at [85, 189] on button "報表及分析" at bounding box center [90, 182] width 167 height 47
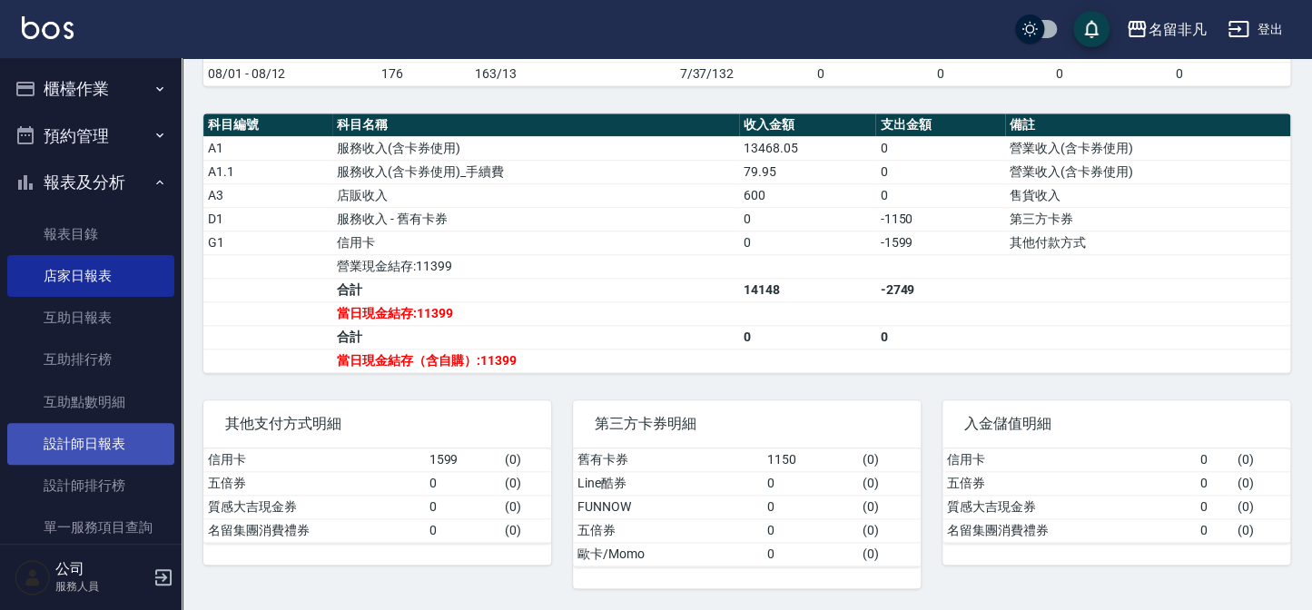
click at [129, 435] on link "設計師日報表" at bounding box center [90, 444] width 167 height 42
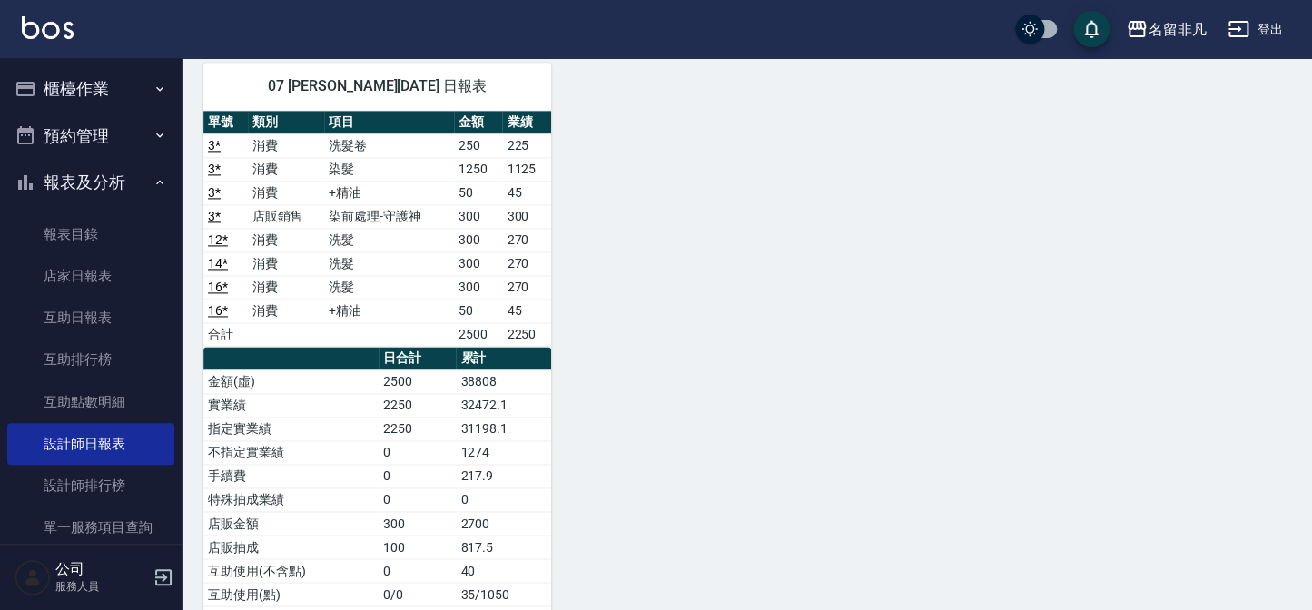
scroll to position [908, 0]
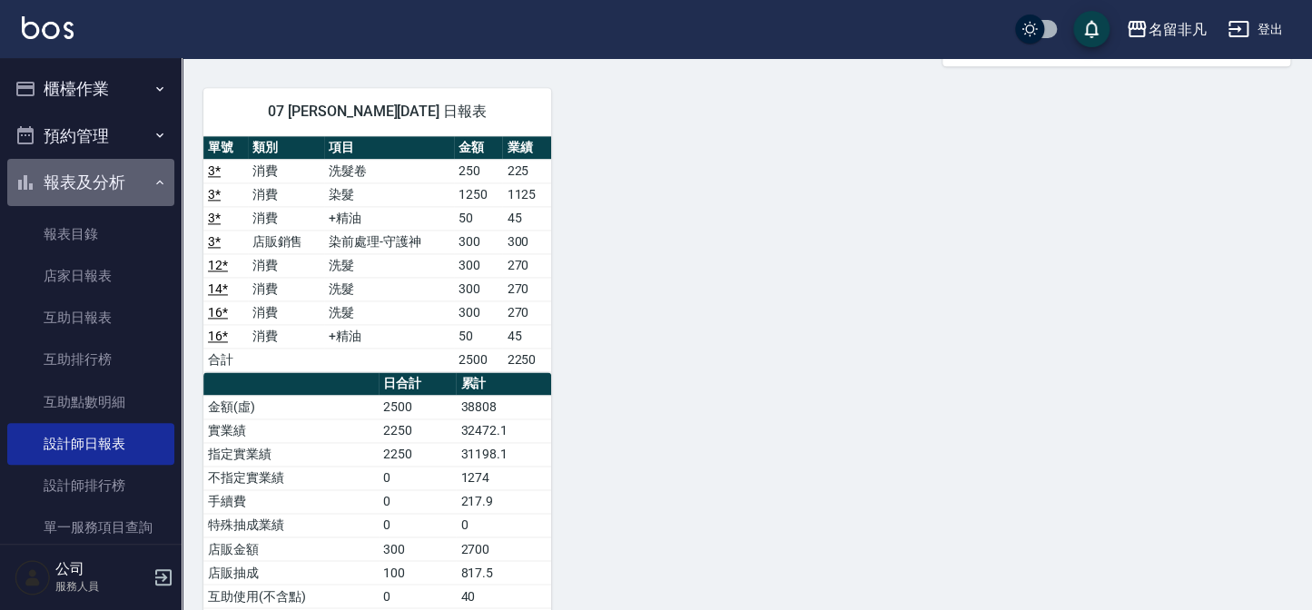
click at [104, 167] on button "報表及分析" at bounding box center [90, 182] width 167 height 47
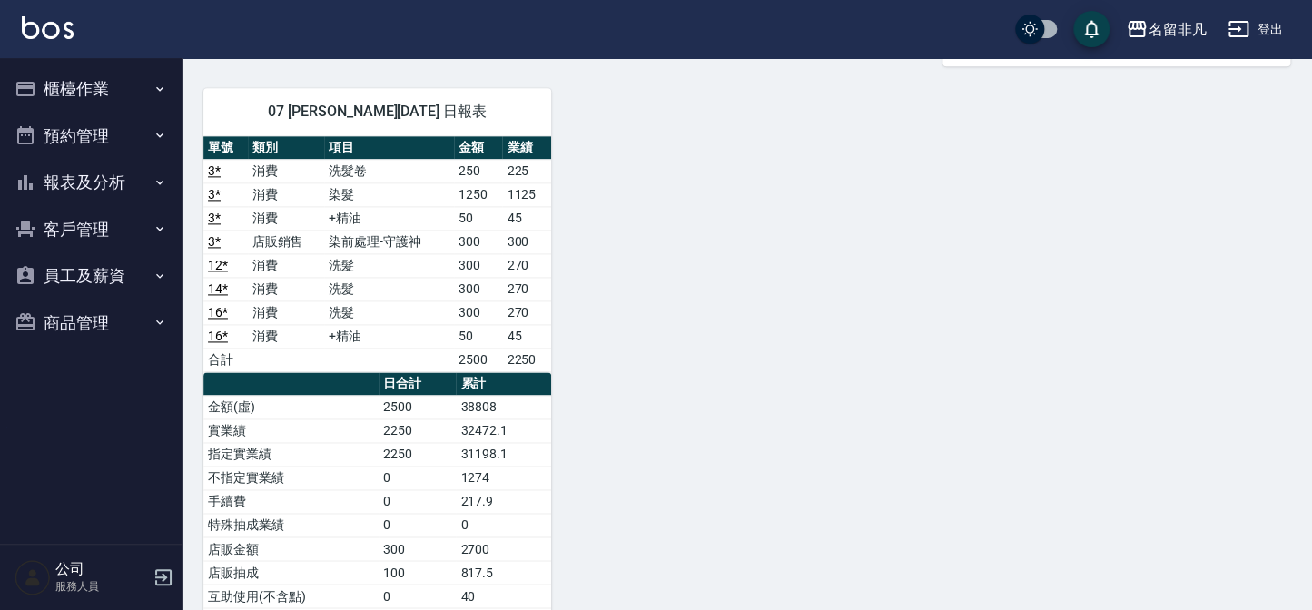
click at [95, 82] on button "櫃檯作業" at bounding box center [90, 88] width 167 height 47
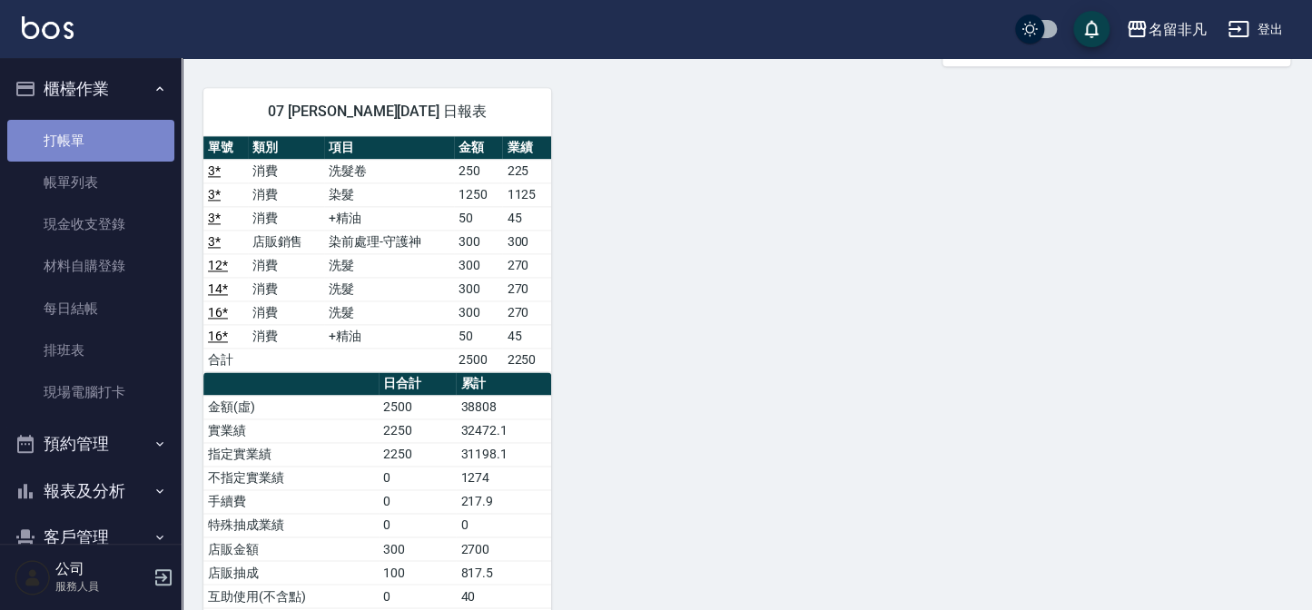
click at [134, 144] on link "打帳單" at bounding box center [90, 141] width 167 height 42
